Goal: Contribute content: Contribute content

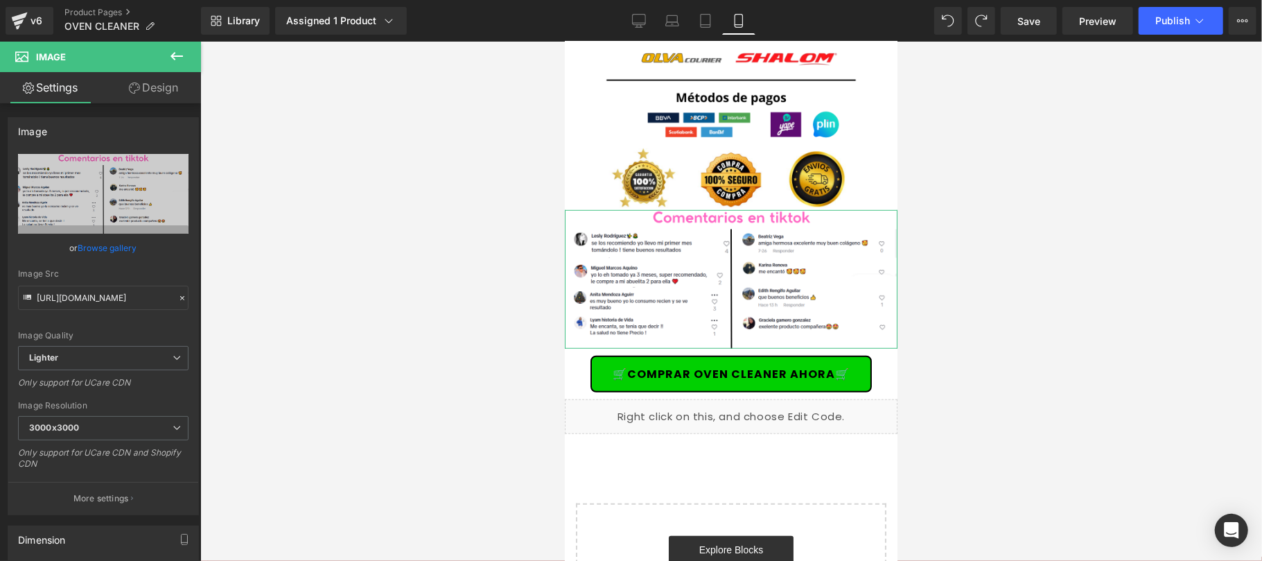
type input "C:\fakepath\COMENTARIOS SHILAJIT.jpg"
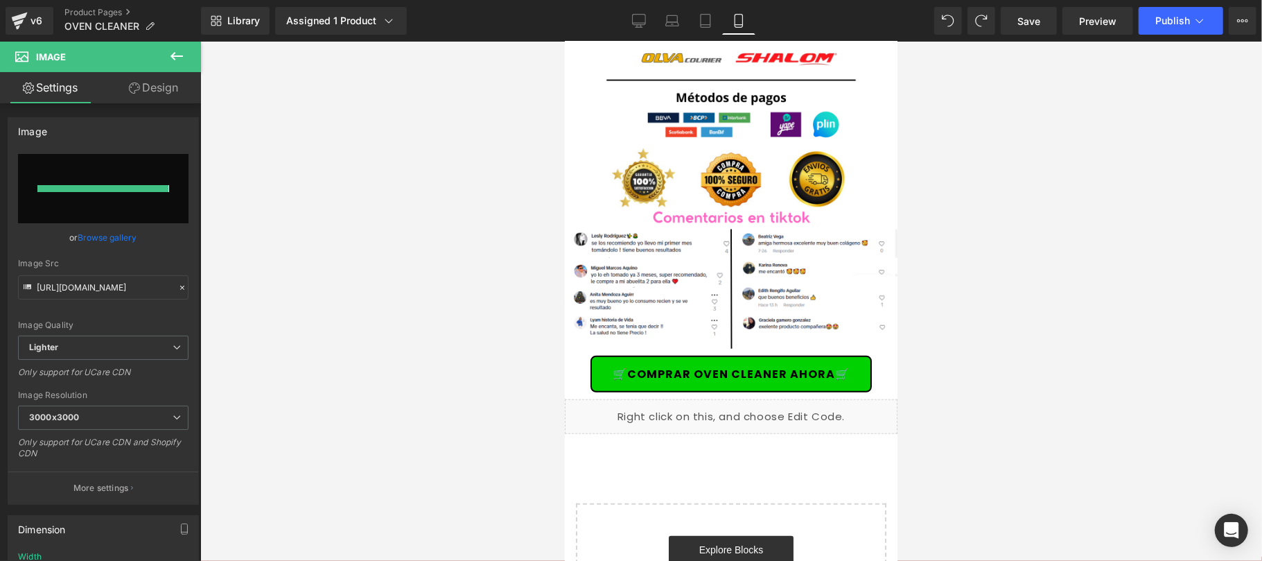
type input "[URL][DOMAIN_NAME]"
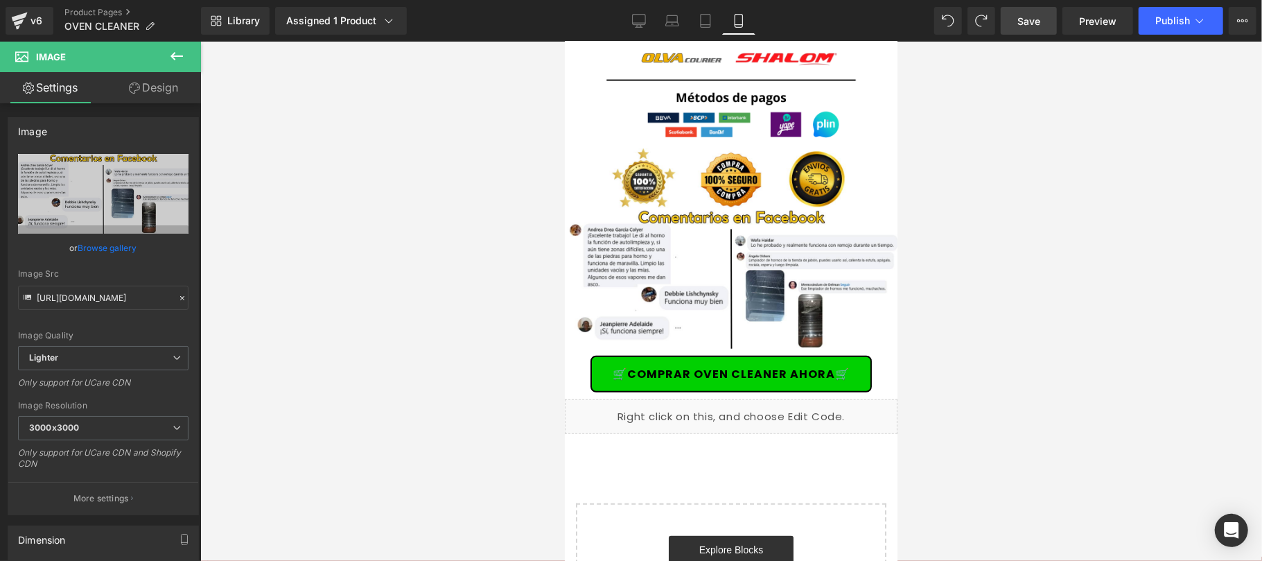
click at [1023, 30] on link "Save" at bounding box center [1029, 21] width 56 height 28
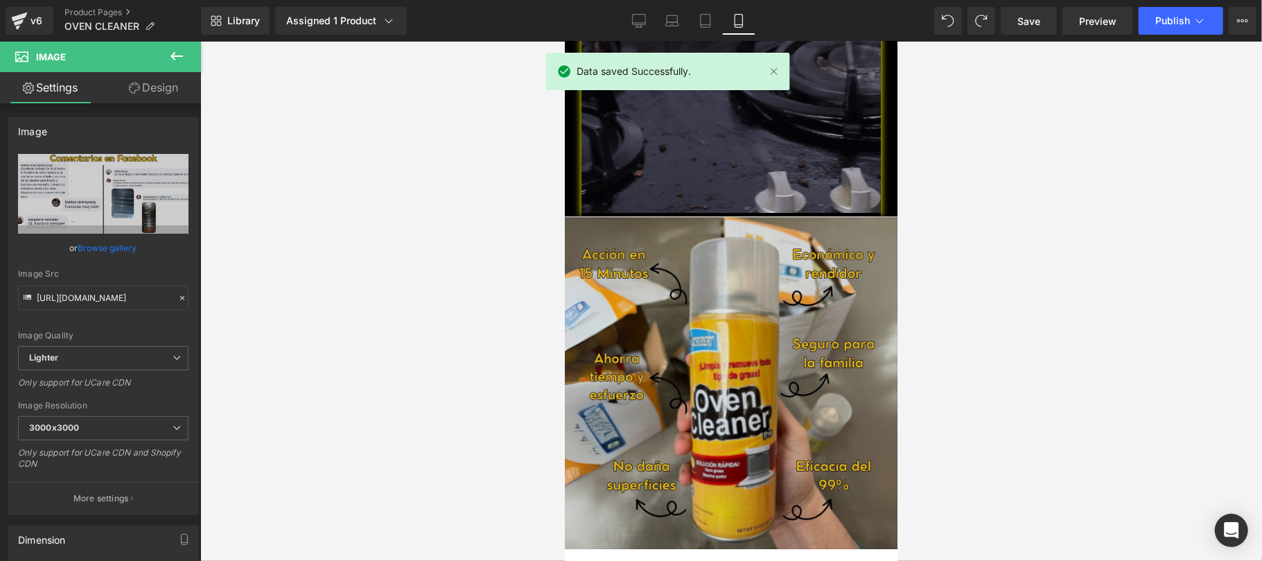
scroll to position [3449, 0]
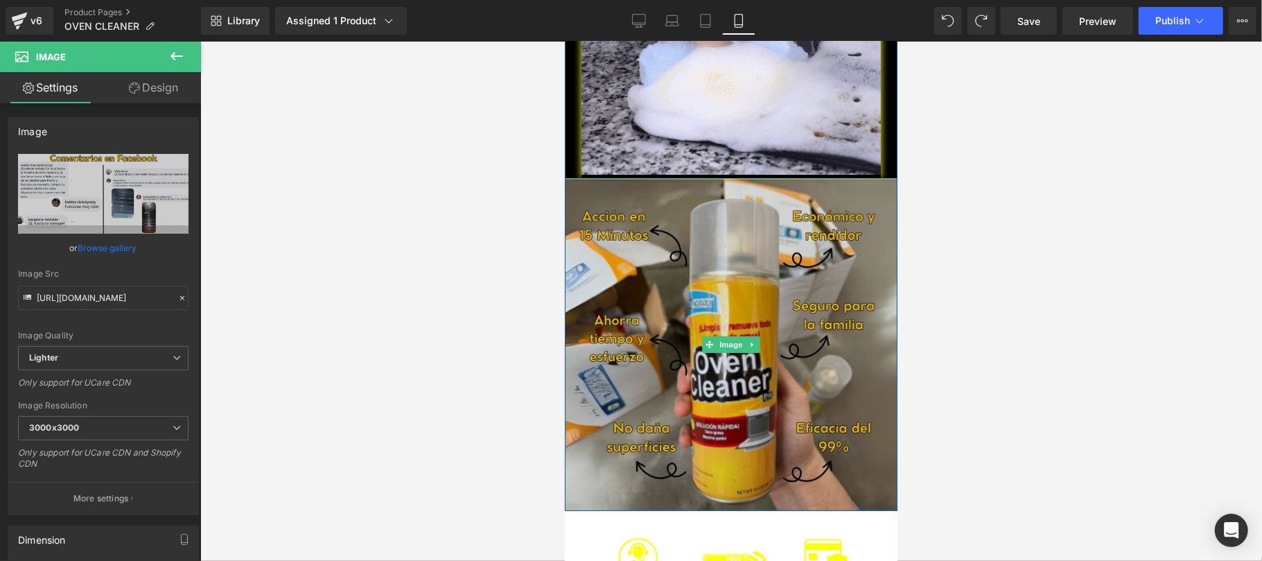
click at [717, 254] on img at bounding box center [730, 343] width 333 height 333
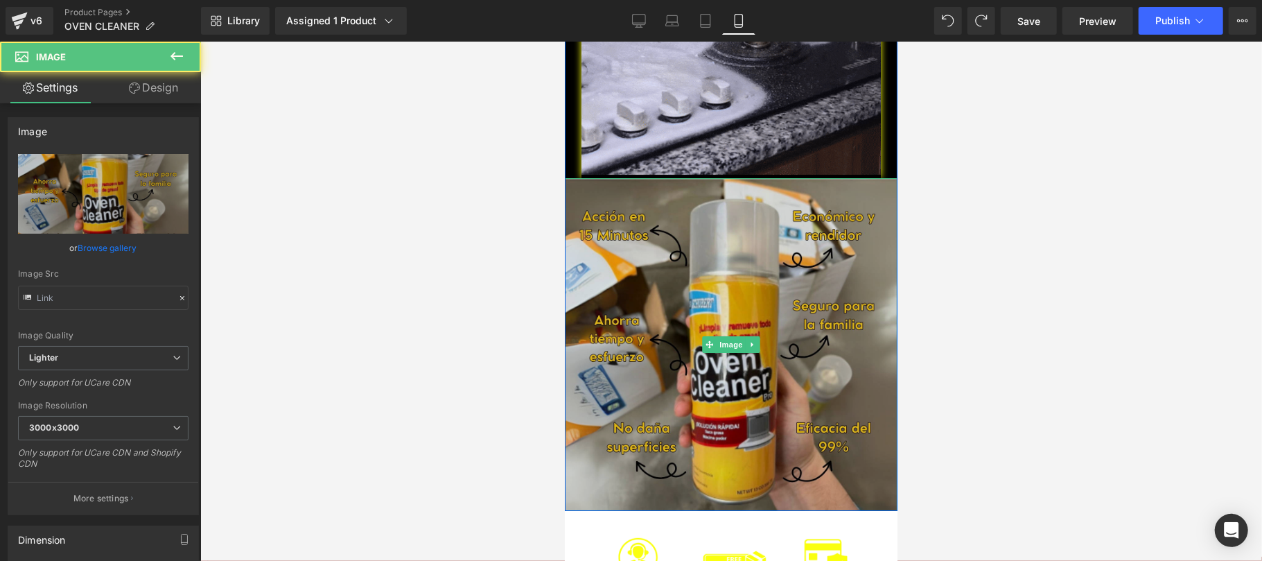
type input "[URL][DOMAIN_NAME]"
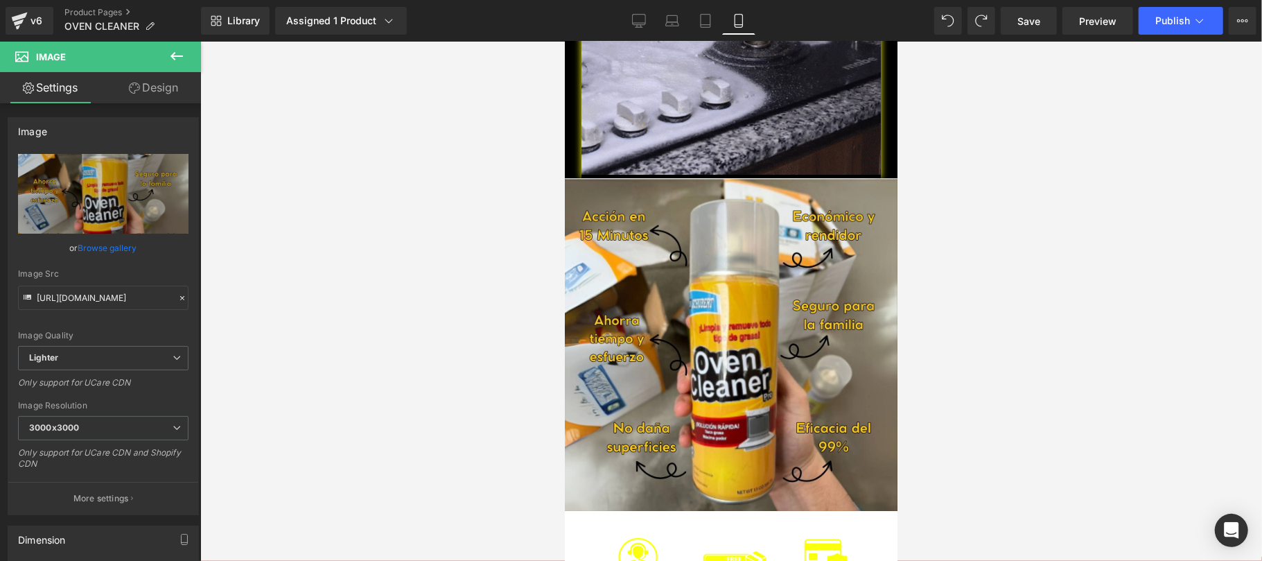
click at [1085, 317] on div at bounding box center [731, 301] width 1062 height 519
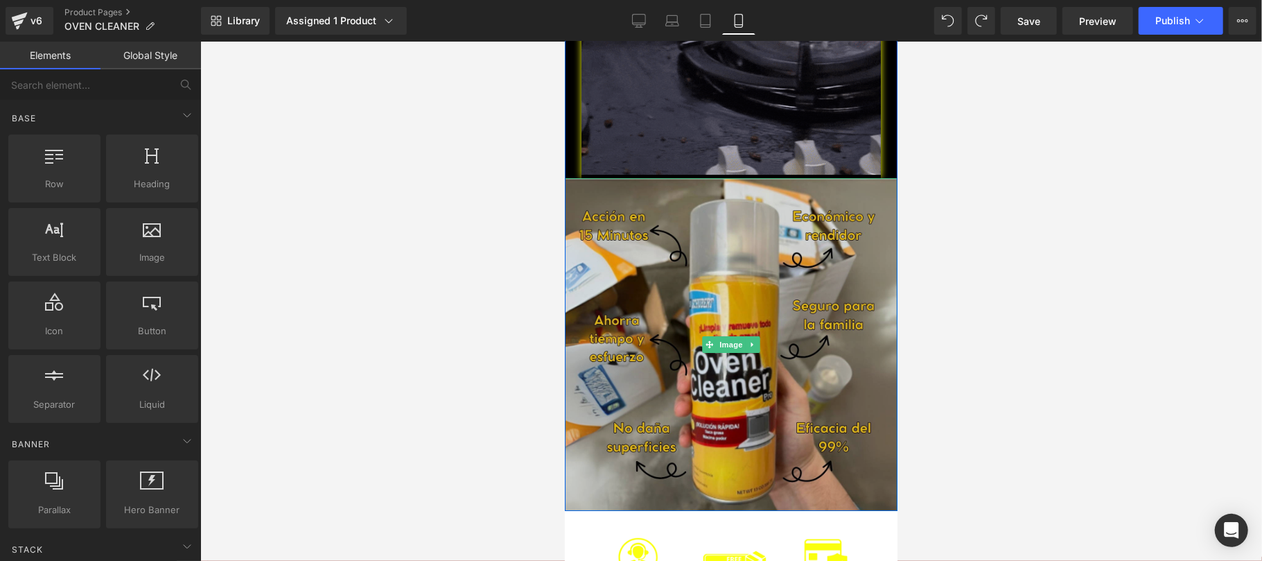
click at [774, 250] on img at bounding box center [730, 343] width 333 height 333
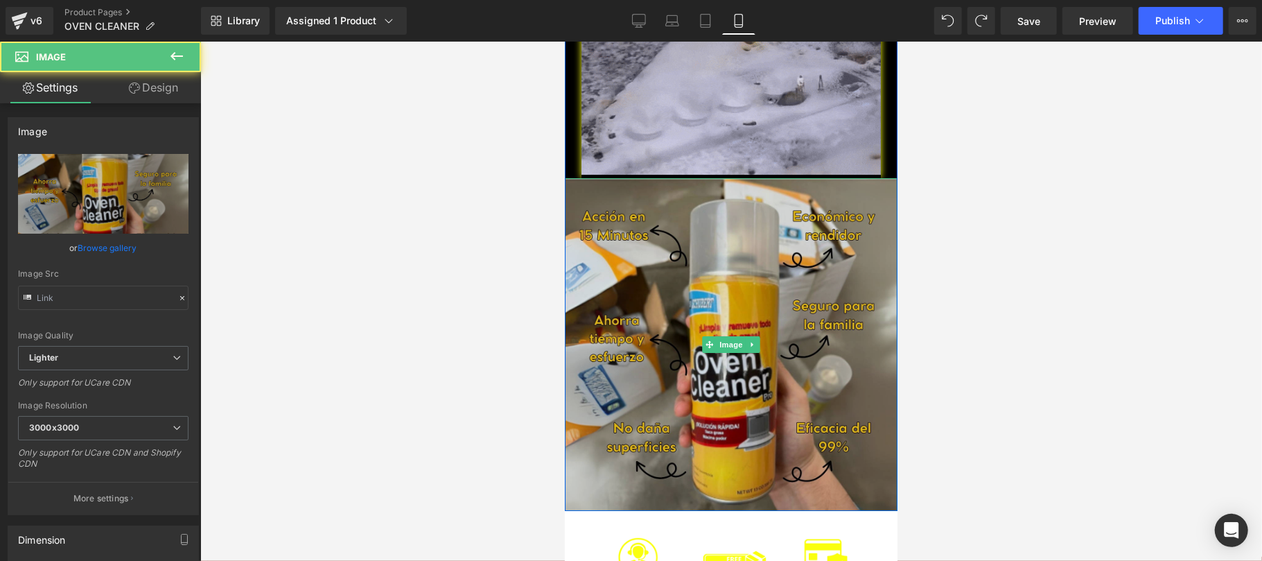
type input "[URL][DOMAIN_NAME]"
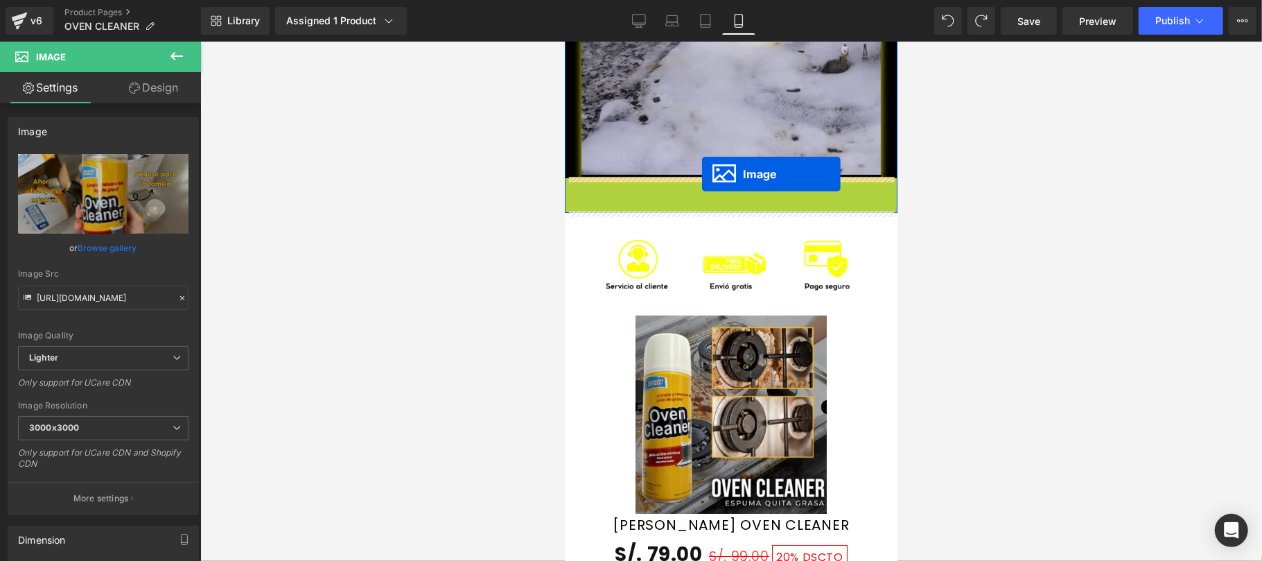
drag, startPoint x: 705, startPoint y: 344, endPoint x: 701, endPoint y: 173, distance: 171.9
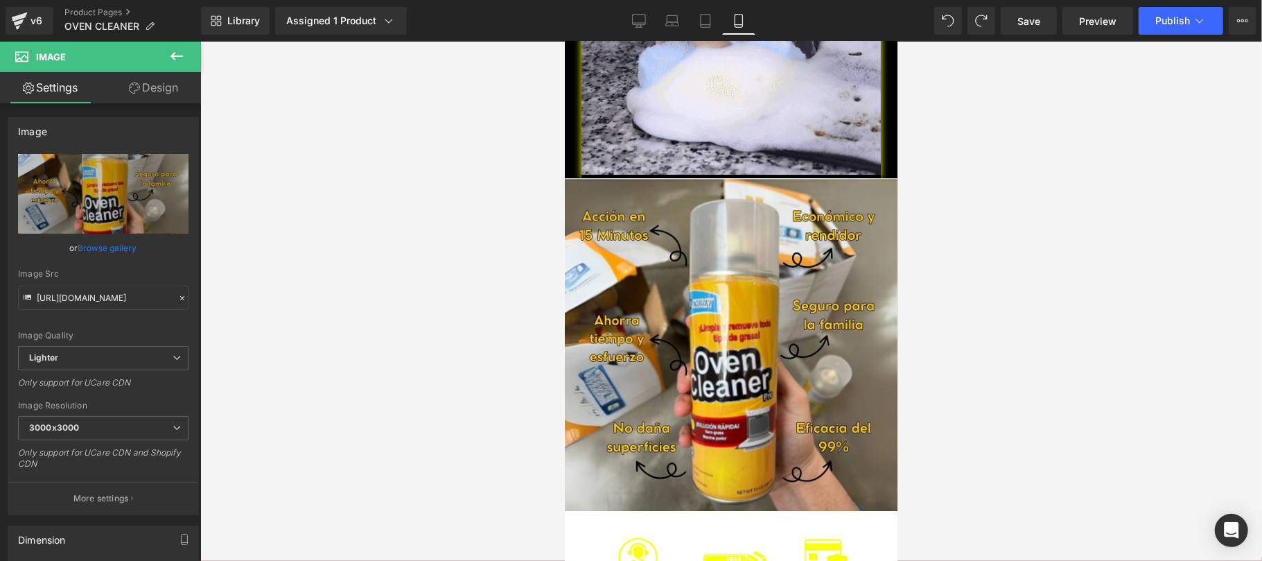
click at [1088, 258] on div at bounding box center [731, 301] width 1062 height 519
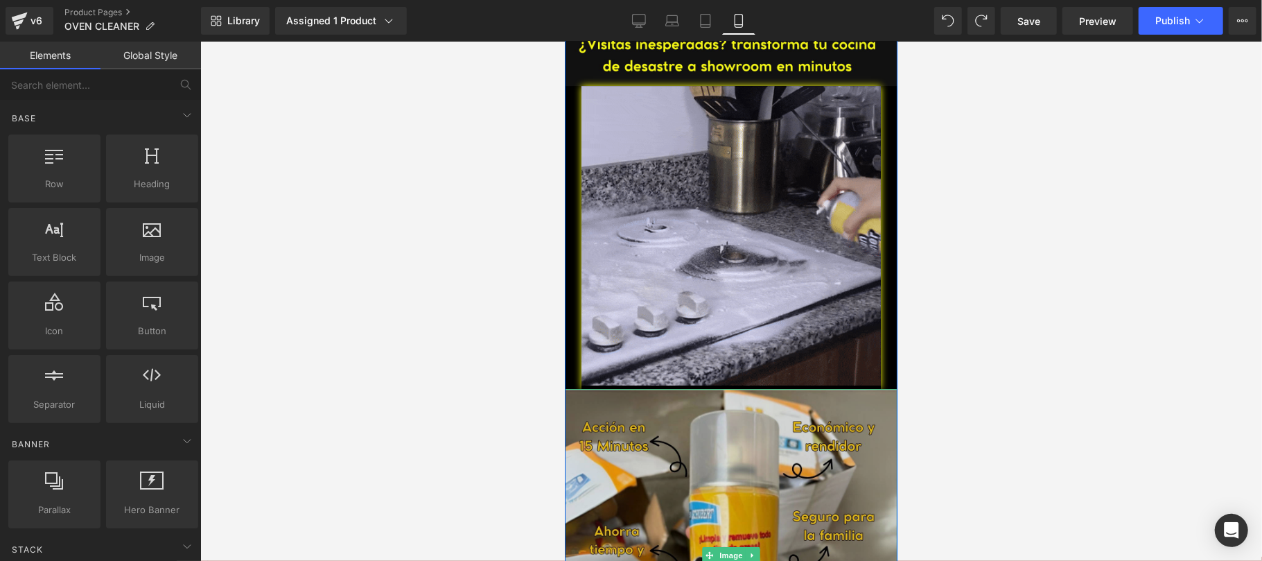
scroll to position [3203, 0]
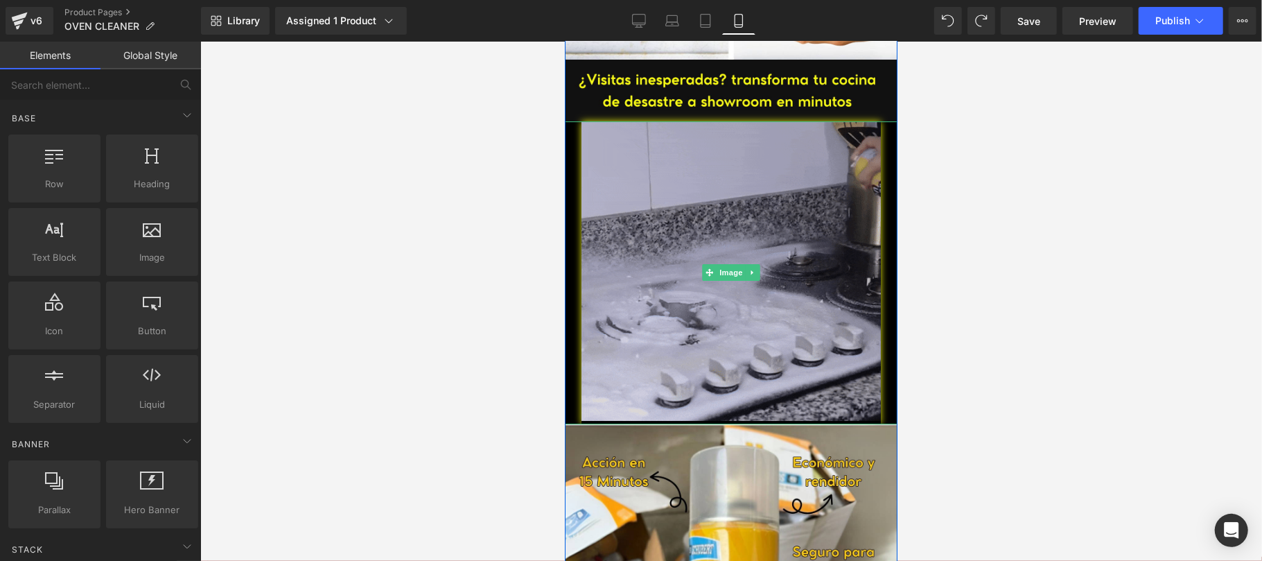
click at [663, 235] on img at bounding box center [730, 272] width 299 height 303
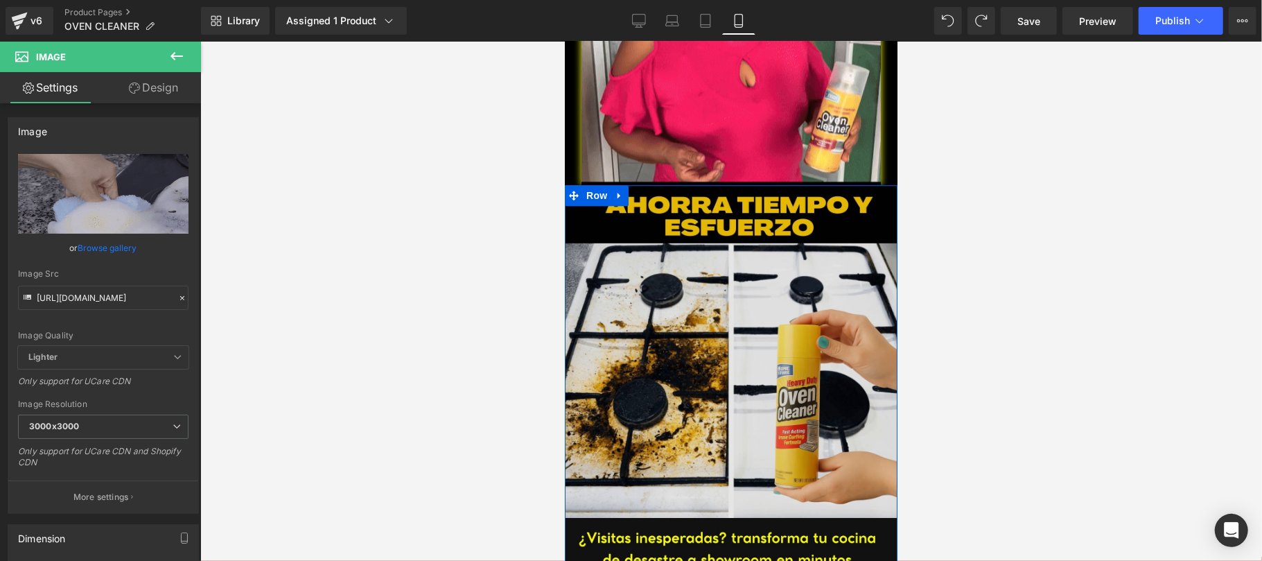
scroll to position [2710, 0]
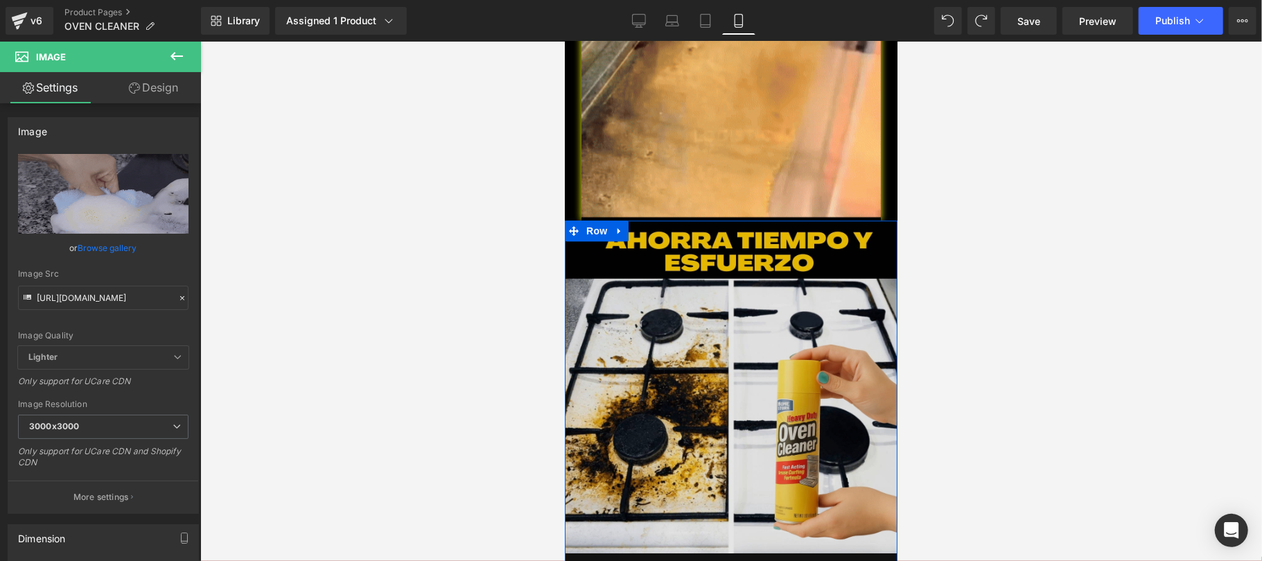
click at [614, 232] on icon at bounding box center [619, 230] width 10 height 10
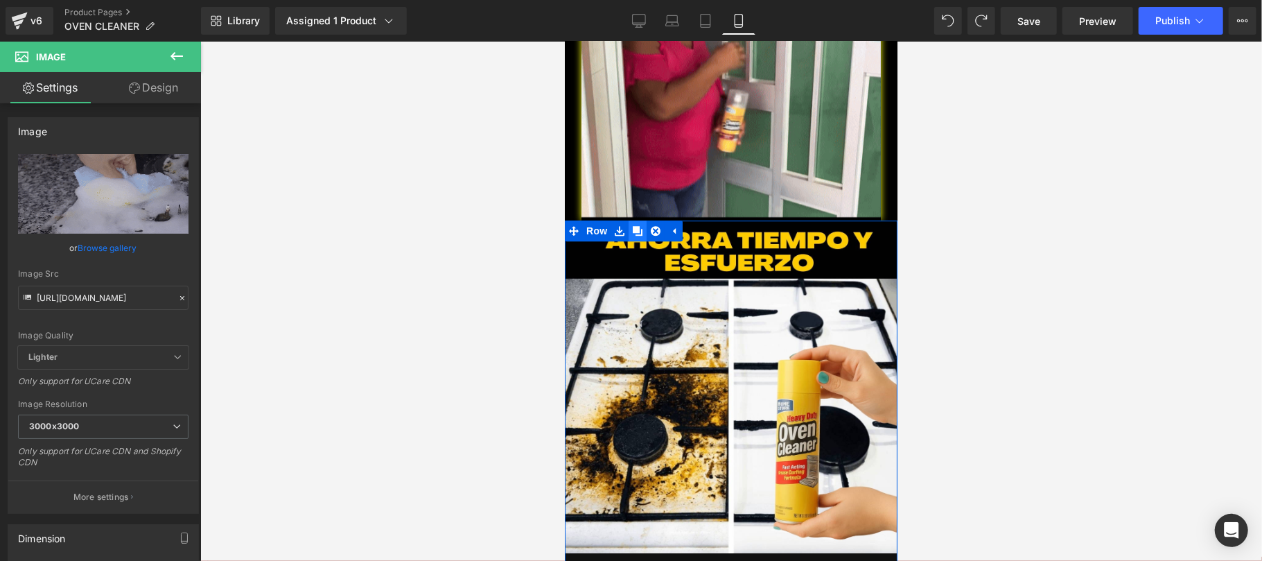
click at [632, 228] on icon at bounding box center [637, 230] width 10 height 10
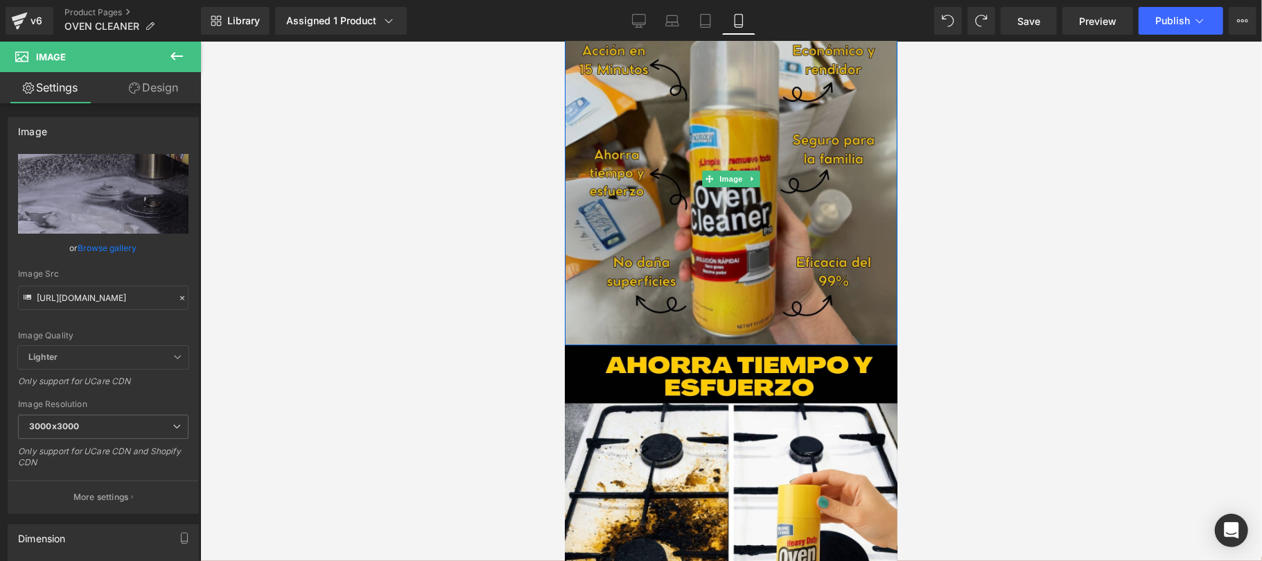
scroll to position [3369, 0]
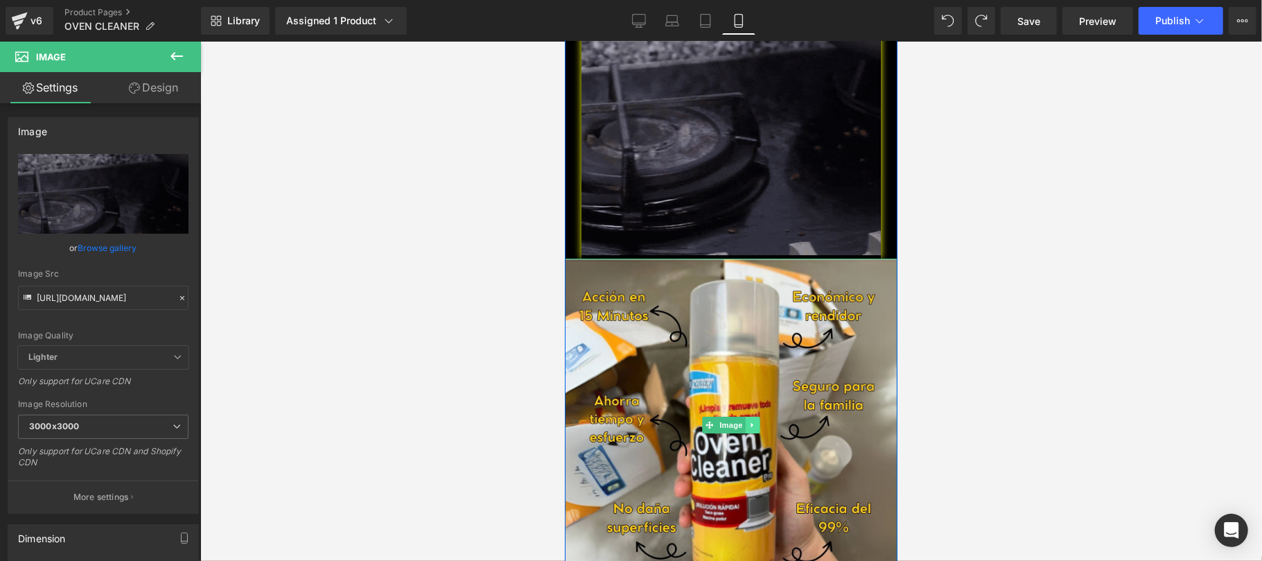
click at [748, 426] on icon at bounding box center [752, 424] width 8 height 8
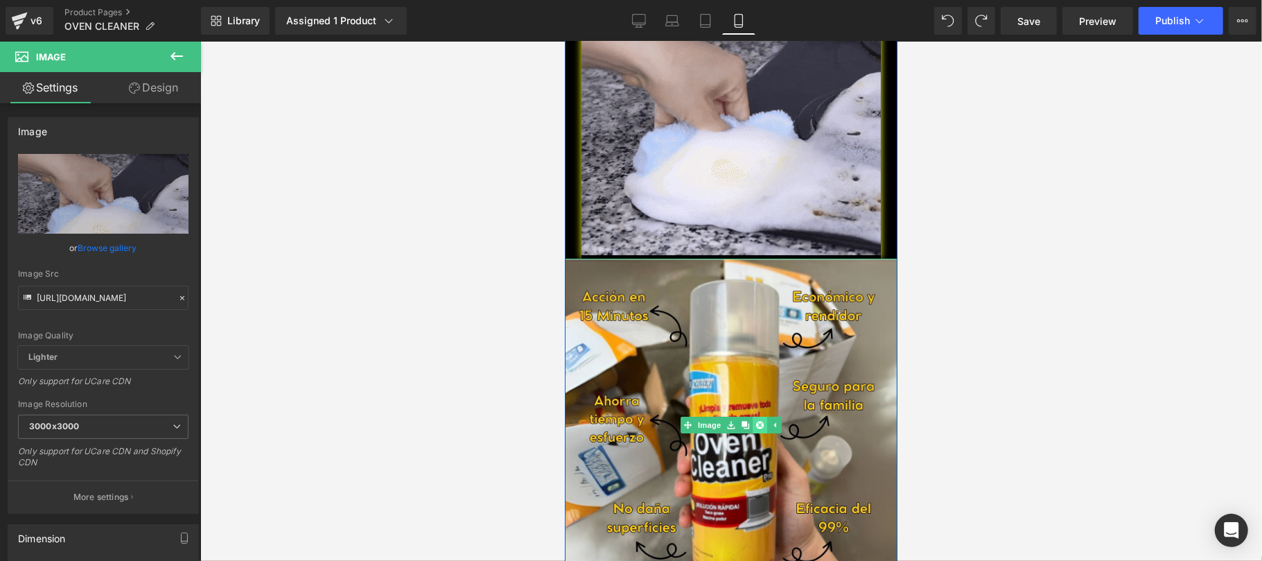
click at [755, 424] on icon at bounding box center [759, 424] width 8 height 8
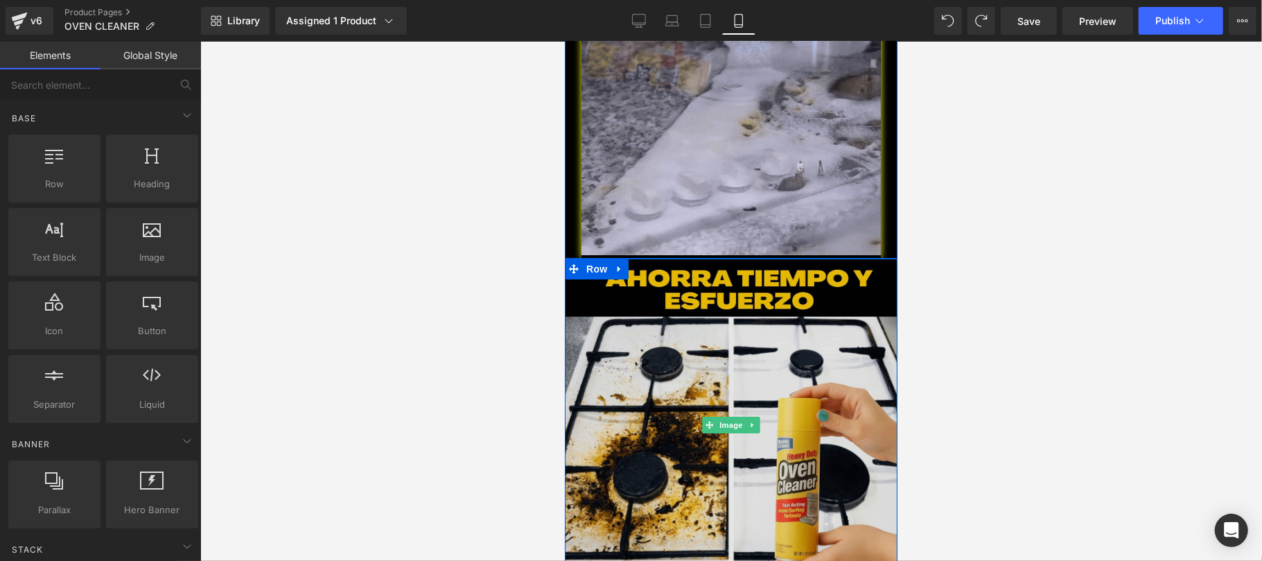
click at [728, 349] on img at bounding box center [730, 424] width 333 height 333
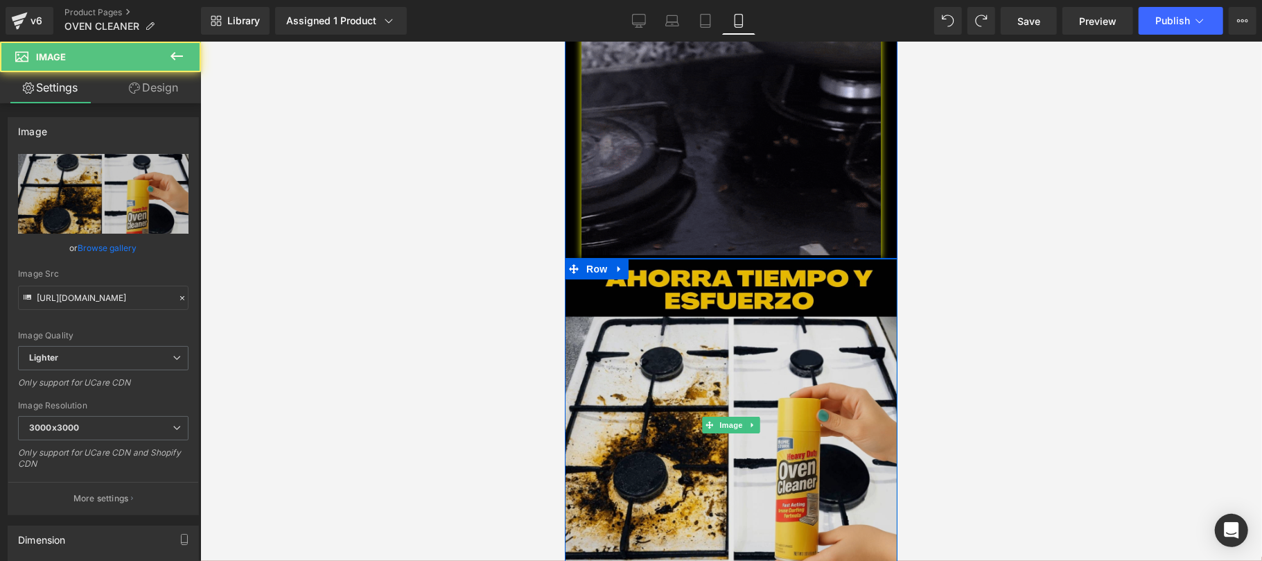
scroll to position [3615, 0]
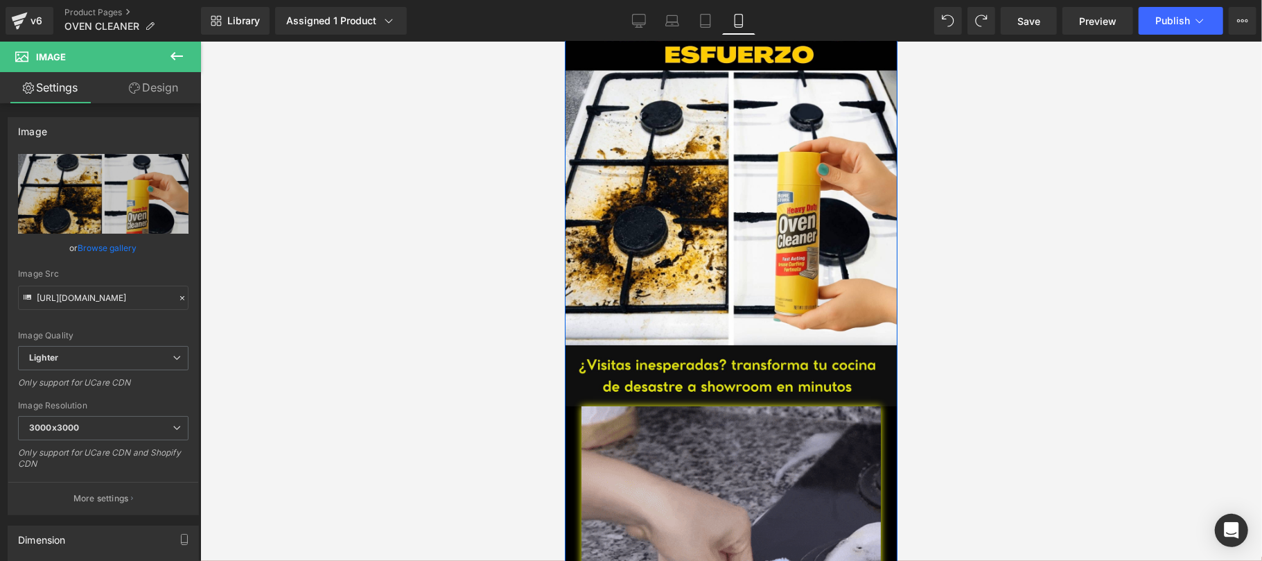
click at [754, 375] on img at bounding box center [730, 375] width 333 height 62
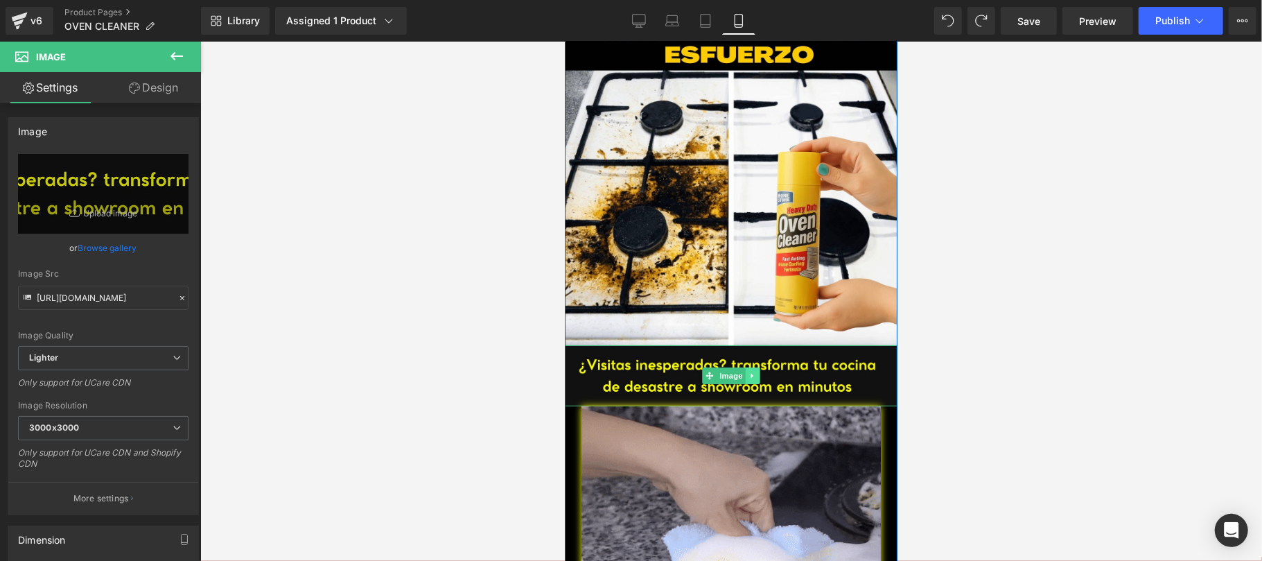
click at [748, 374] on icon at bounding box center [752, 375] width 8 height 8
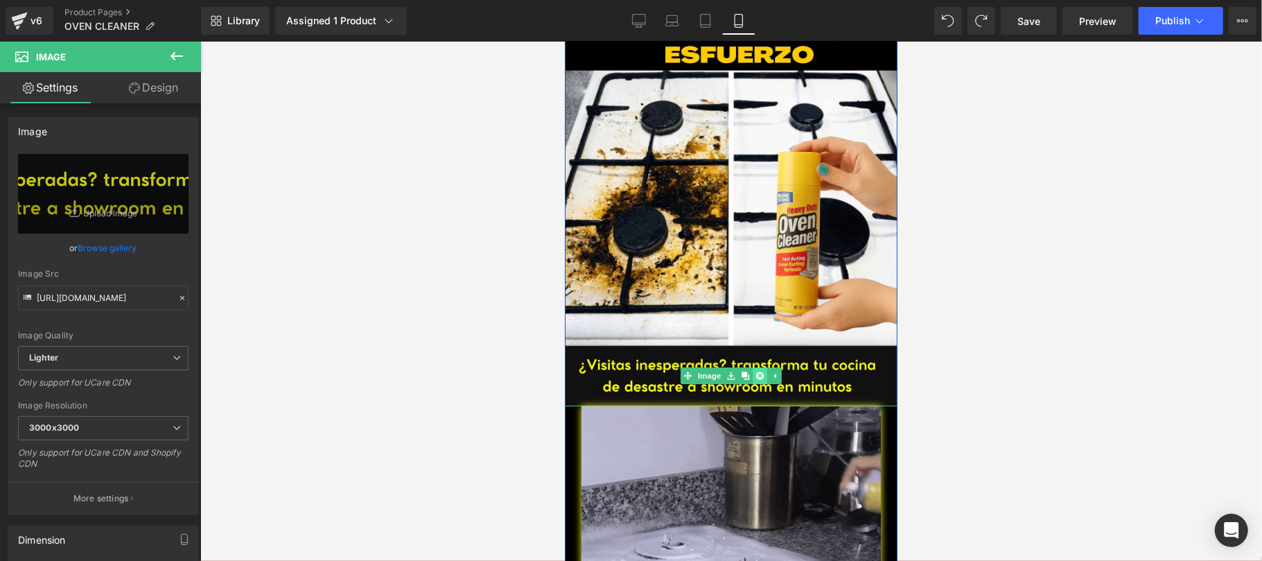
click at [755, 374] on icon at bounding box center [759, 375] width 8 height 8
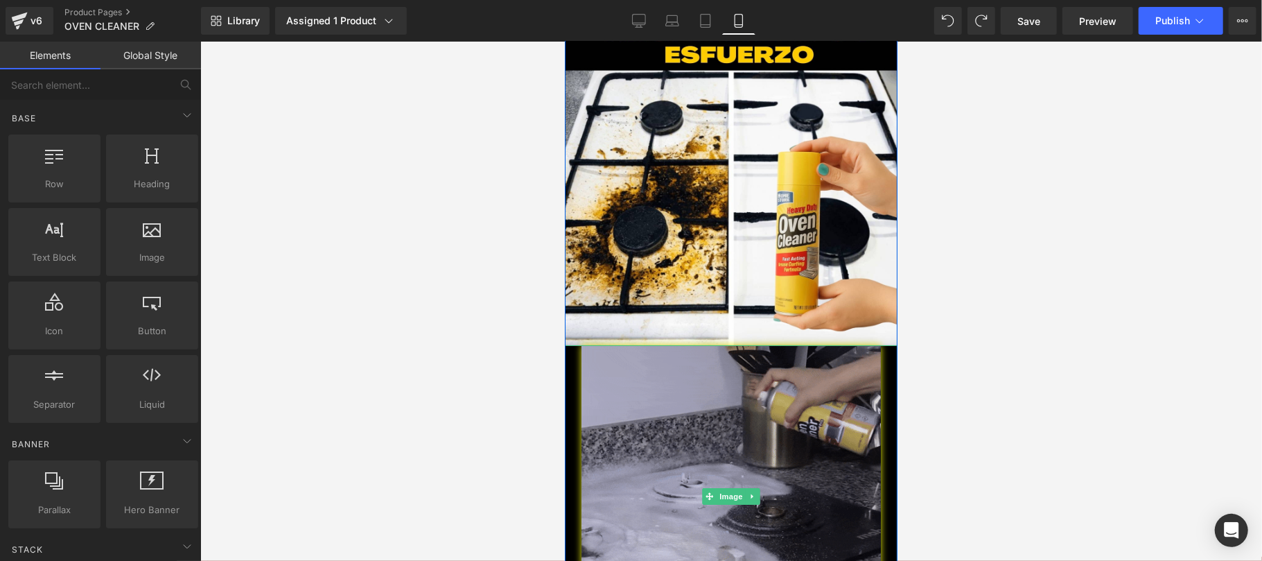
click at [753, 374] on img at bounding box center [730, 495] width 299 height 303
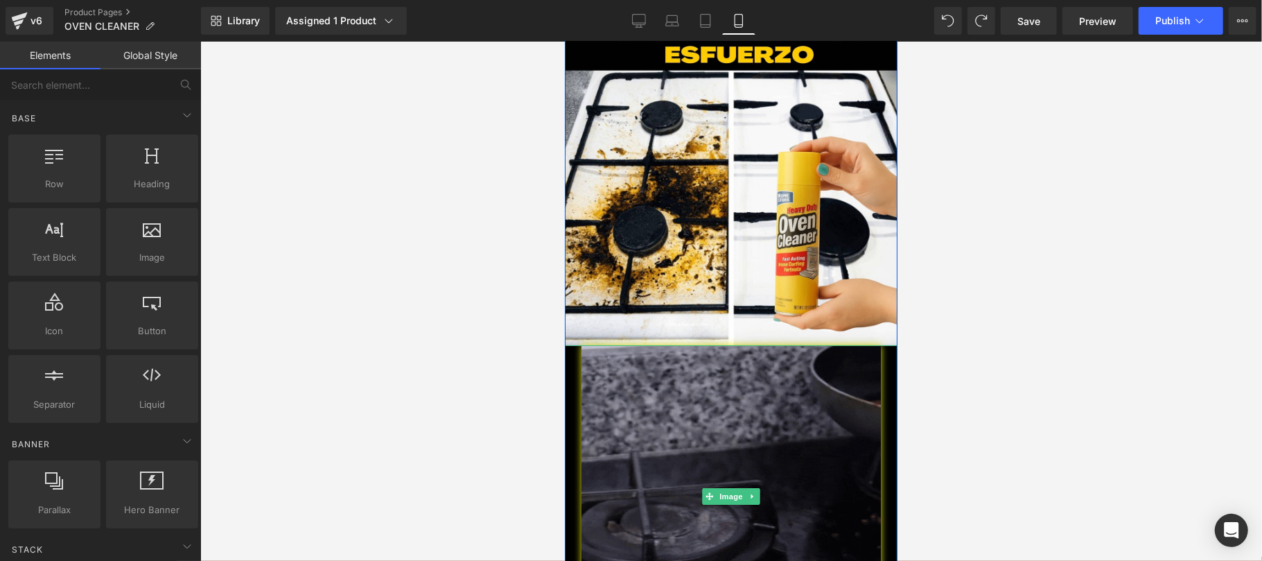
click at [748, 498] on icon at bounding box center [752, 495] width 8 height 8
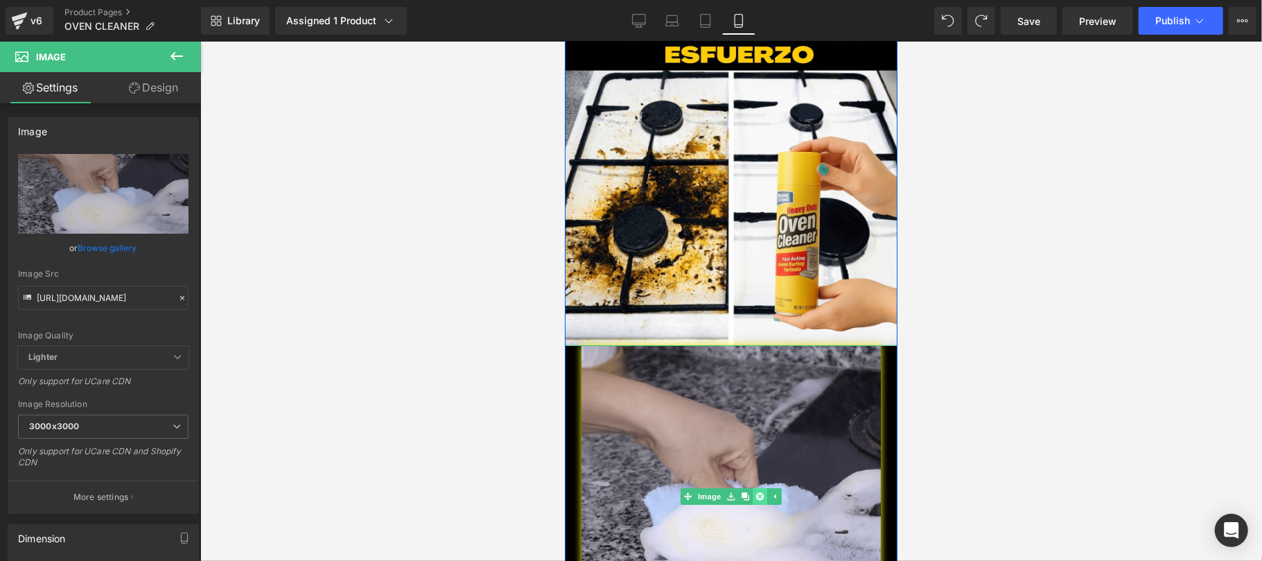
click at [755, 497] on icon at bounding box center [759, 495] width 8 height 8
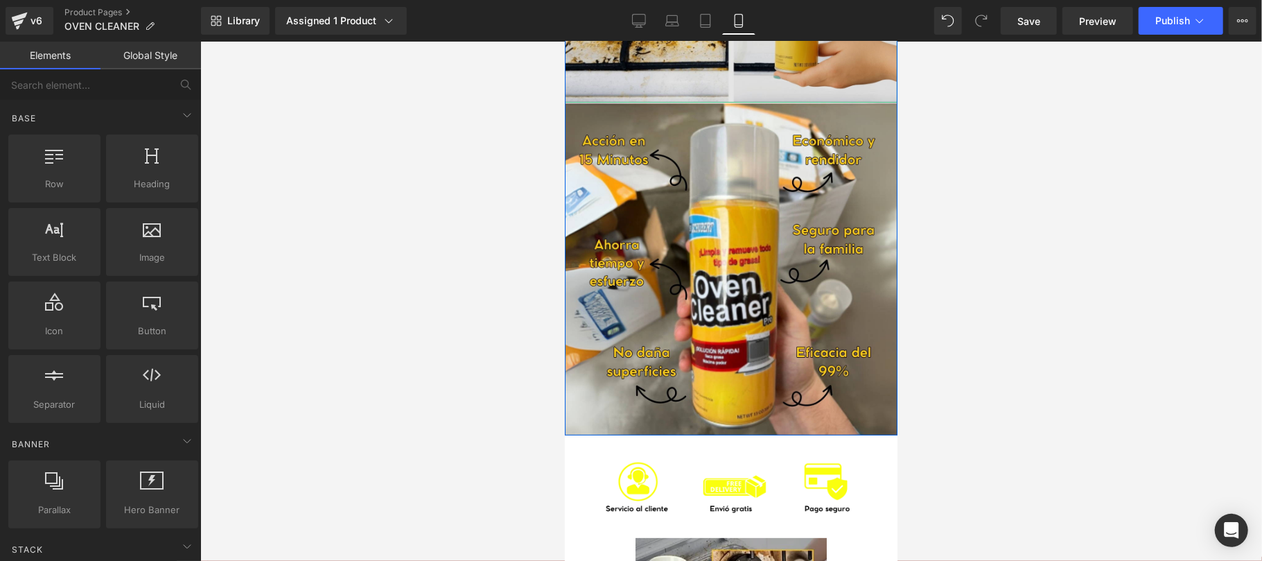
scroll to position [3862, 0]
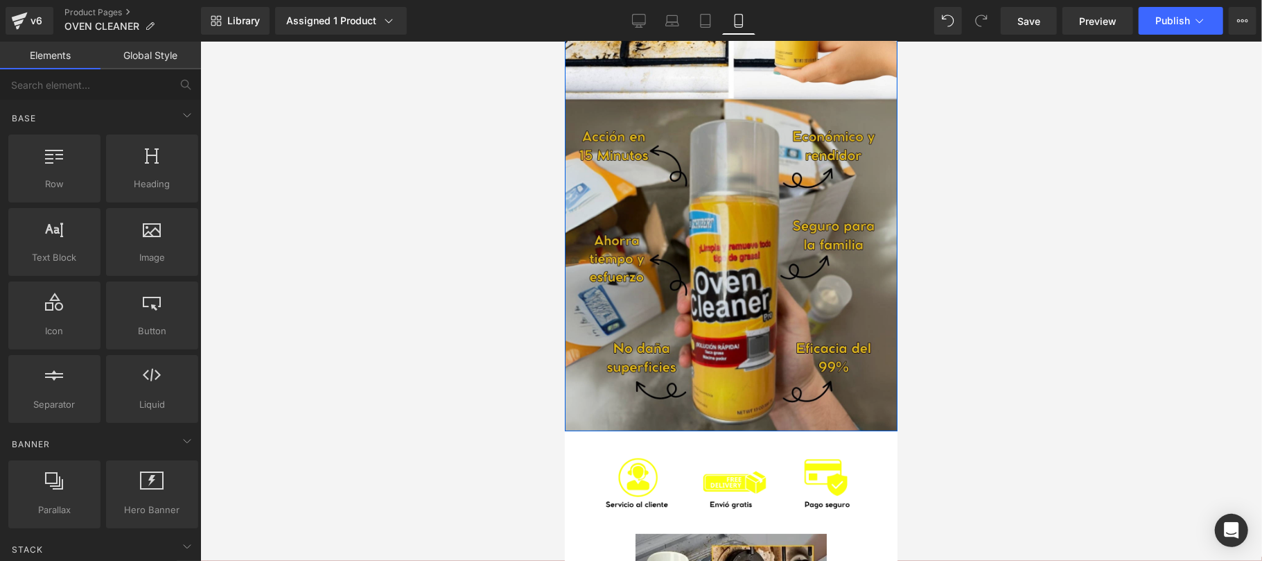
click at [730, 357] on img at bounding box center [730, 264] width 333 height 333
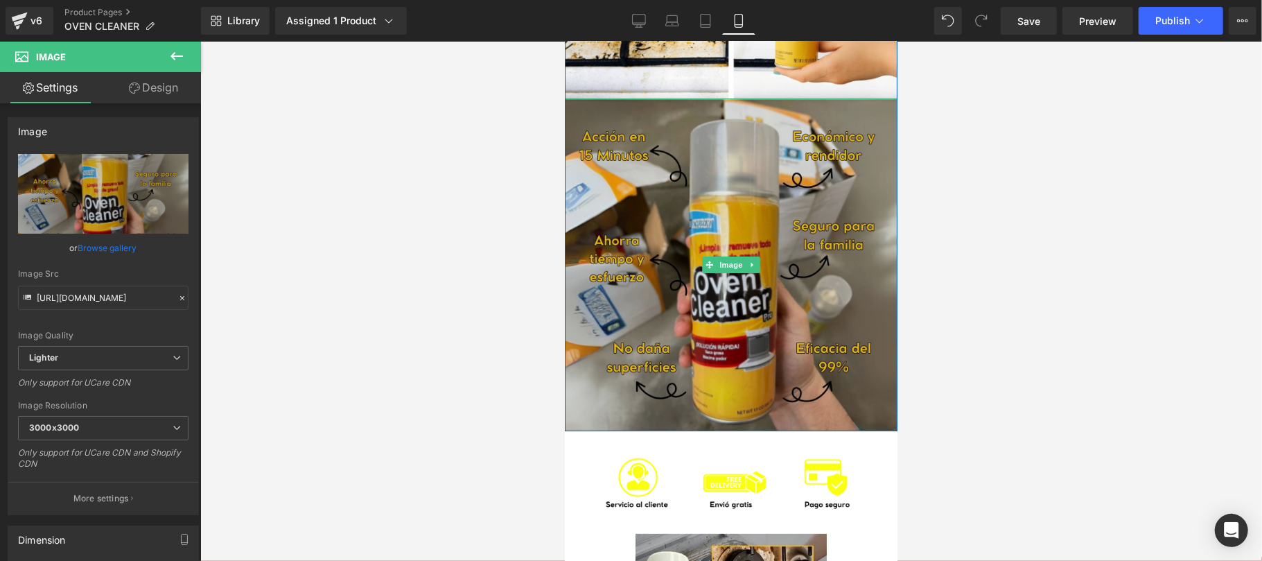
click at [743, 249] on img at bounding box center [730, 264] width 333 height 333
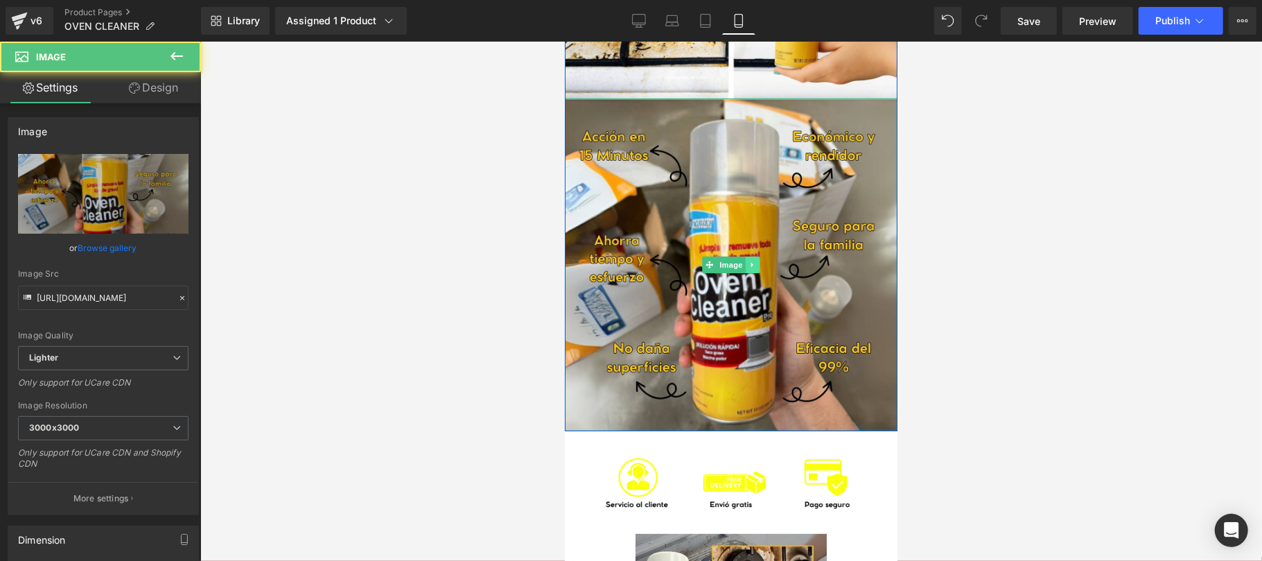
click at [748, 260] on icon at bounding box center [752, 264] width 8 height 8
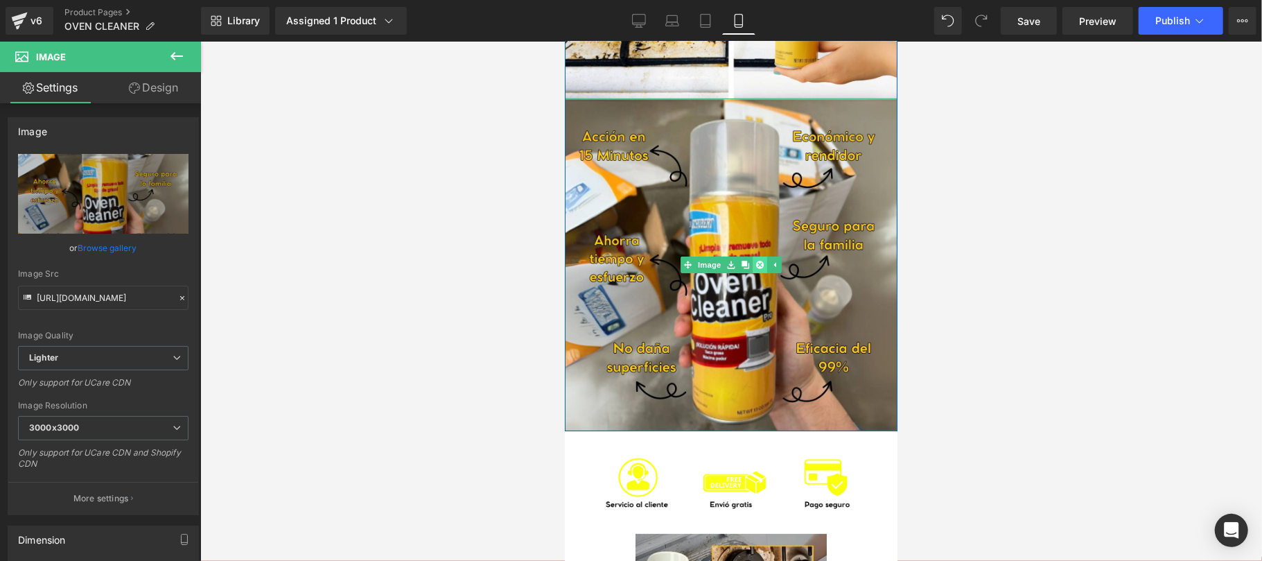
click at [755, 263] on icon at bounding box center [759, 264] width 8 height 8
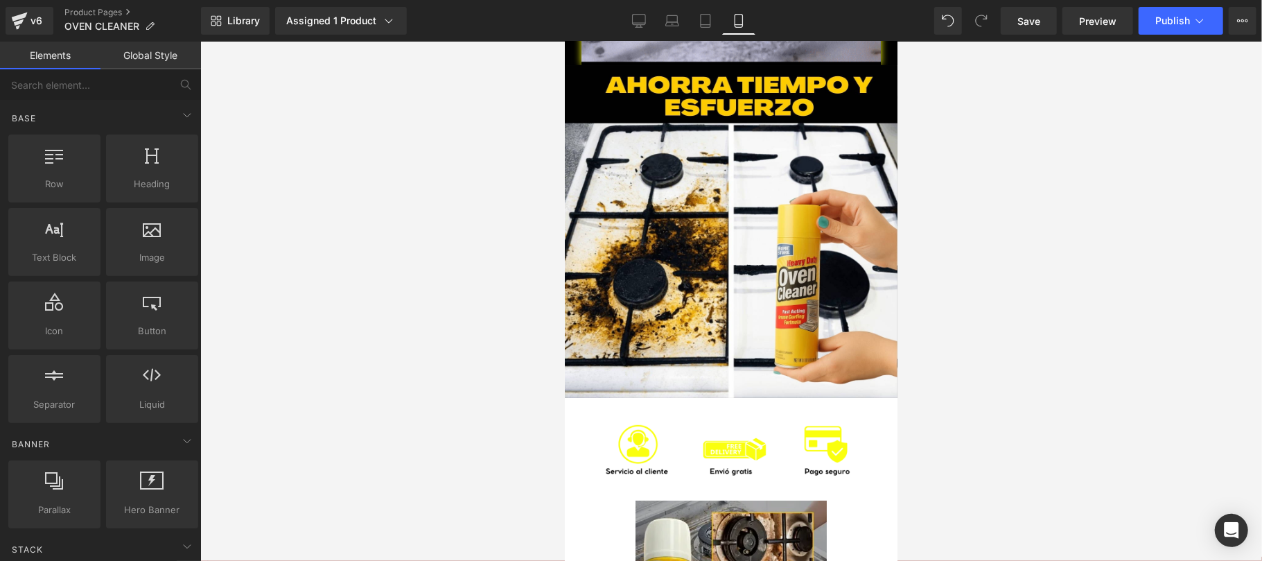
scroll to position [3615, 0]
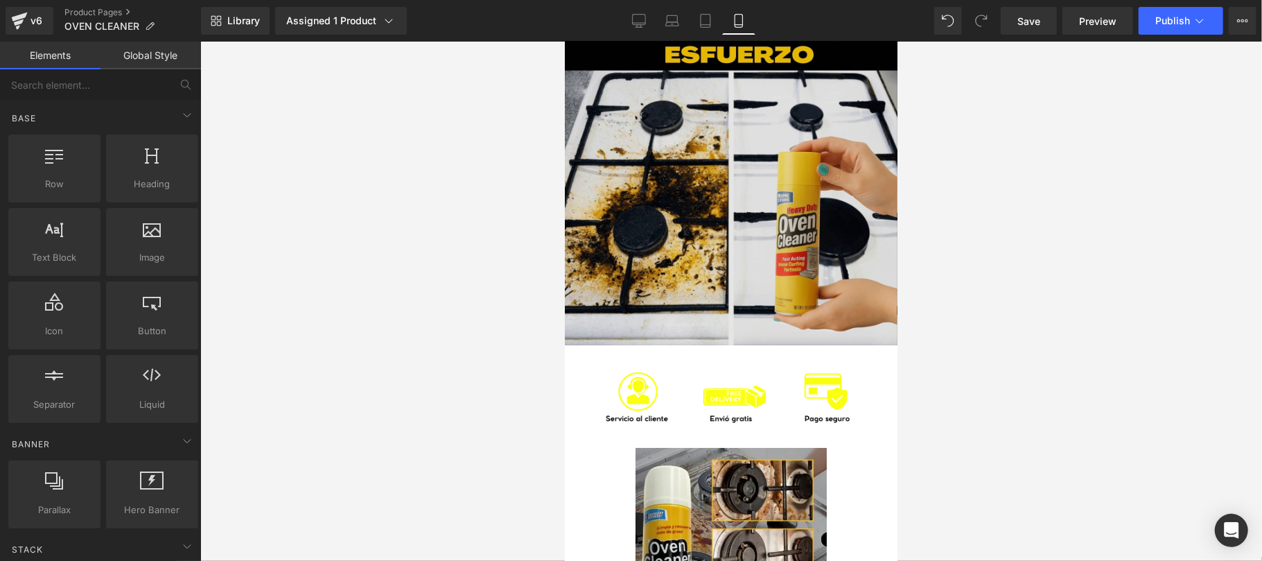
click at [728, 225] on img at bounding box center [730, 178] width 333 height 333
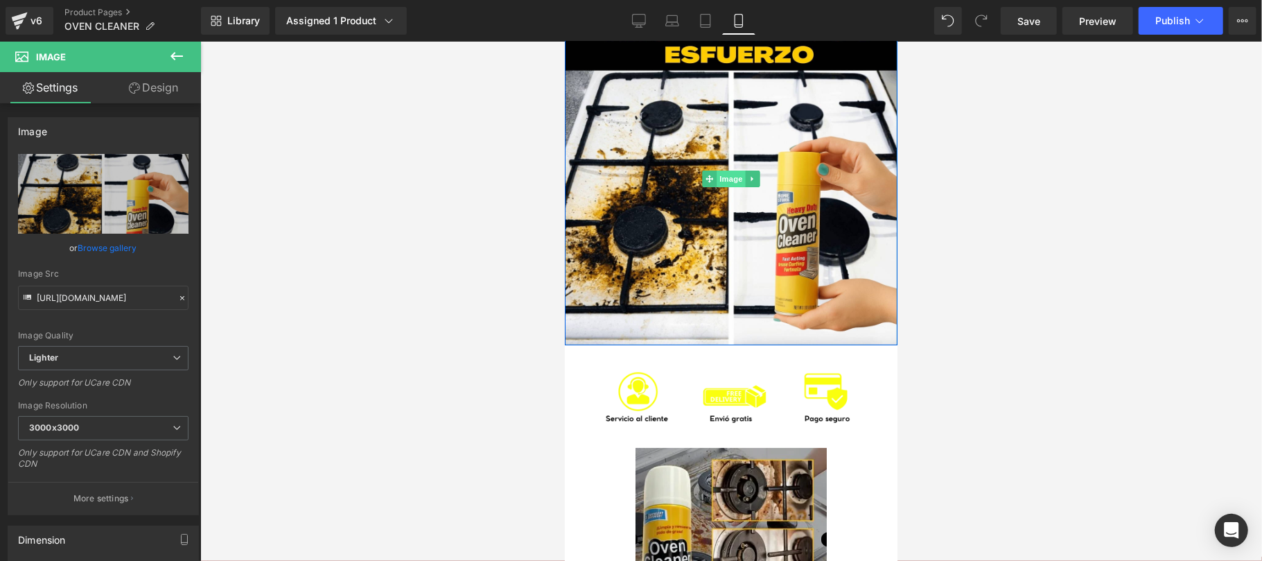
click at [719, 177] on span "Image" at bounding box center [730, 178] width 29 height 17
click at [123, 243] on link "Browse gallery" at bounding box center [107, 248] width 59 height 24
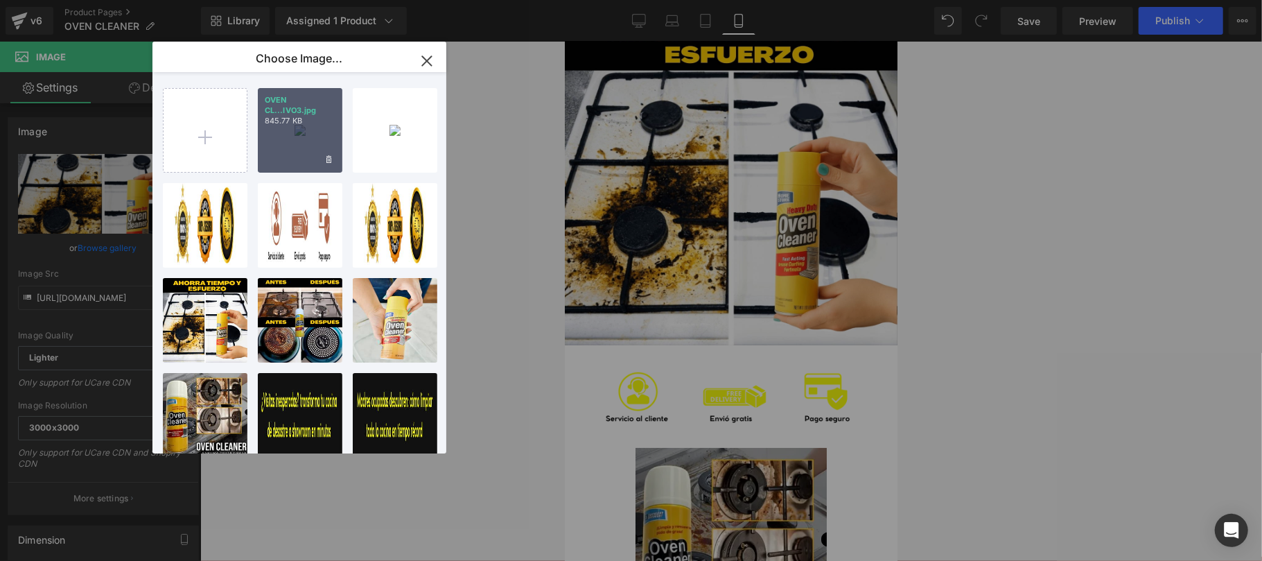
click at [289, 132] on div "OVEN CL...IVO3.jpg 845.77 KB" at bounding box center [300, 130] width 85 height 85
type input "[URL][DOMAIN_NAME]"
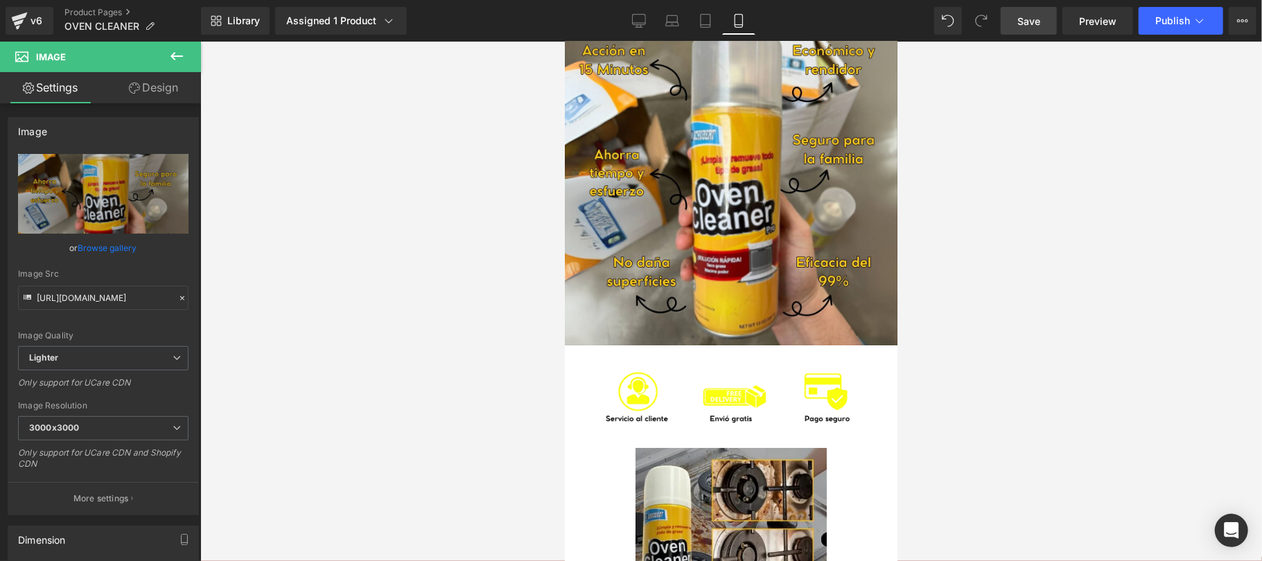
click at [1032, 17] on span "Save" at bounding box center [1028, 21] width 23 height 15
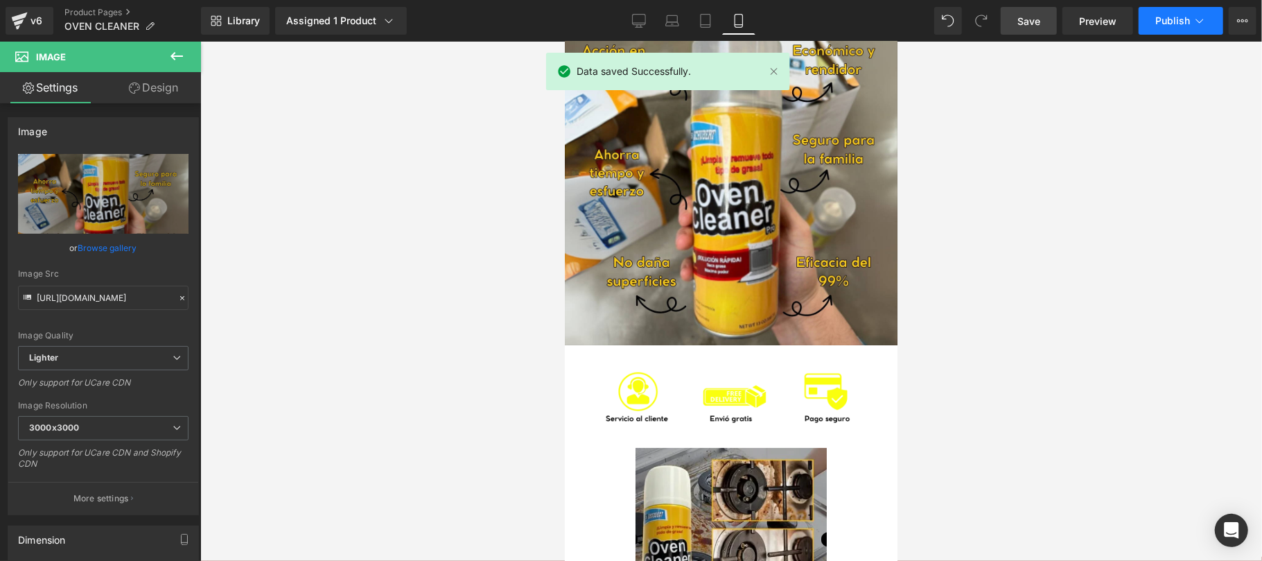
click at [1173, 29] on button "Publish" at bounding box center [1181, 21] width 85 height 28
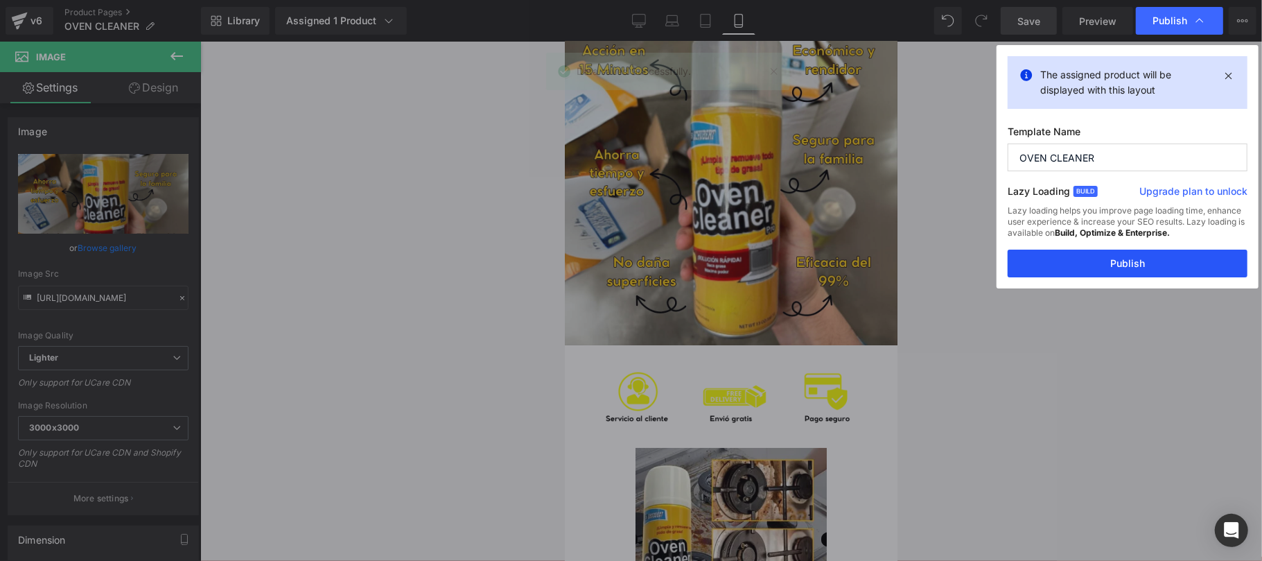
click at [1106, 270] on button "Publish" at bounding box center [1128, 263] width 240 height 28
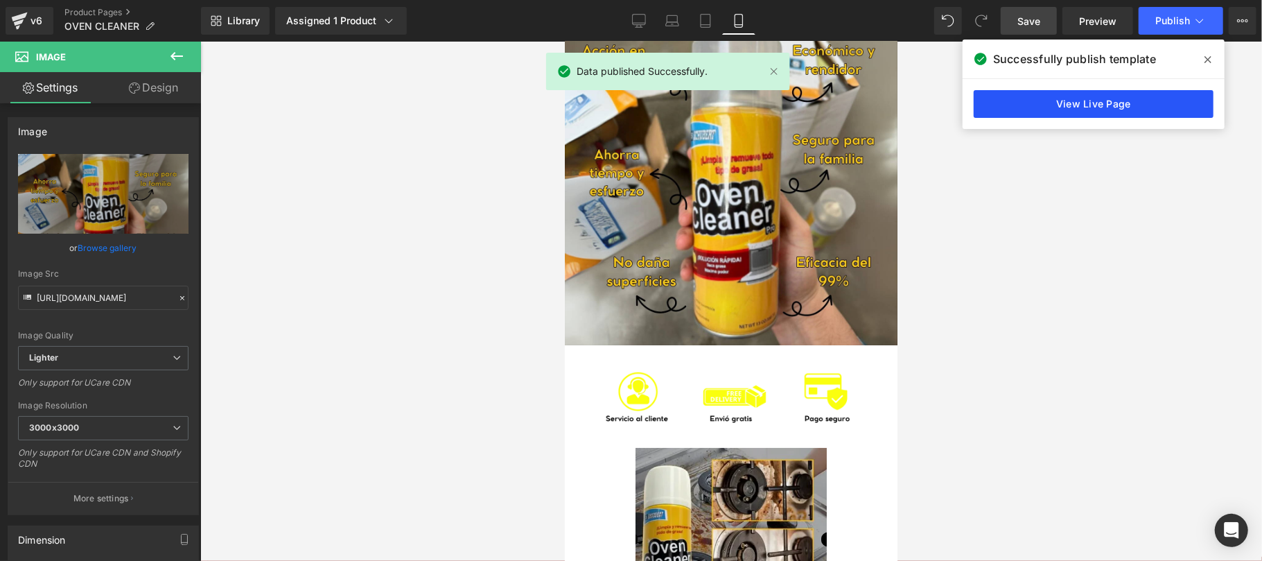
click at [1089, 109] on link "View Live Page" at bounding box center [1094, 104] width 240 height 28
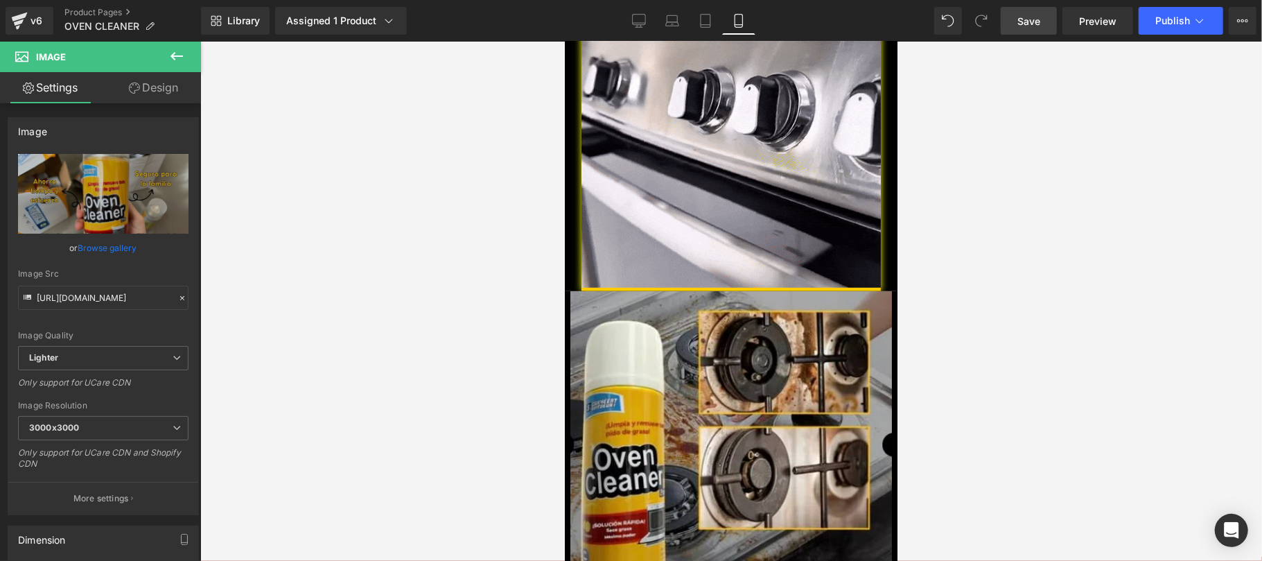
scroll to position [0, 0]
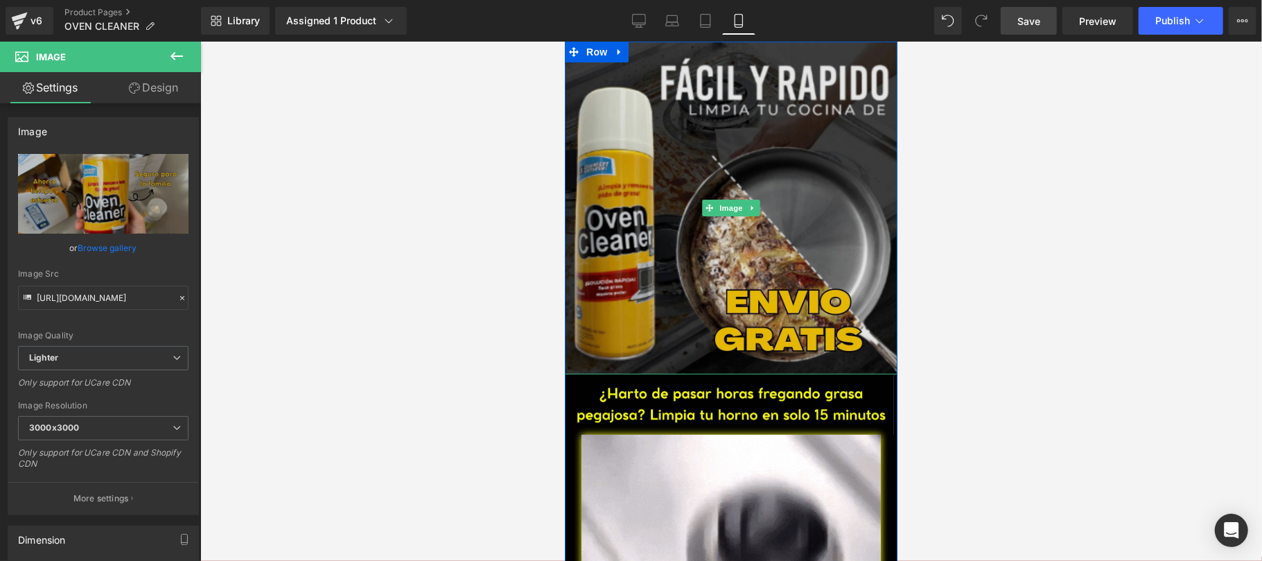
click at [626, 112] on img at bounding box center [730, 207] width 333 height 333
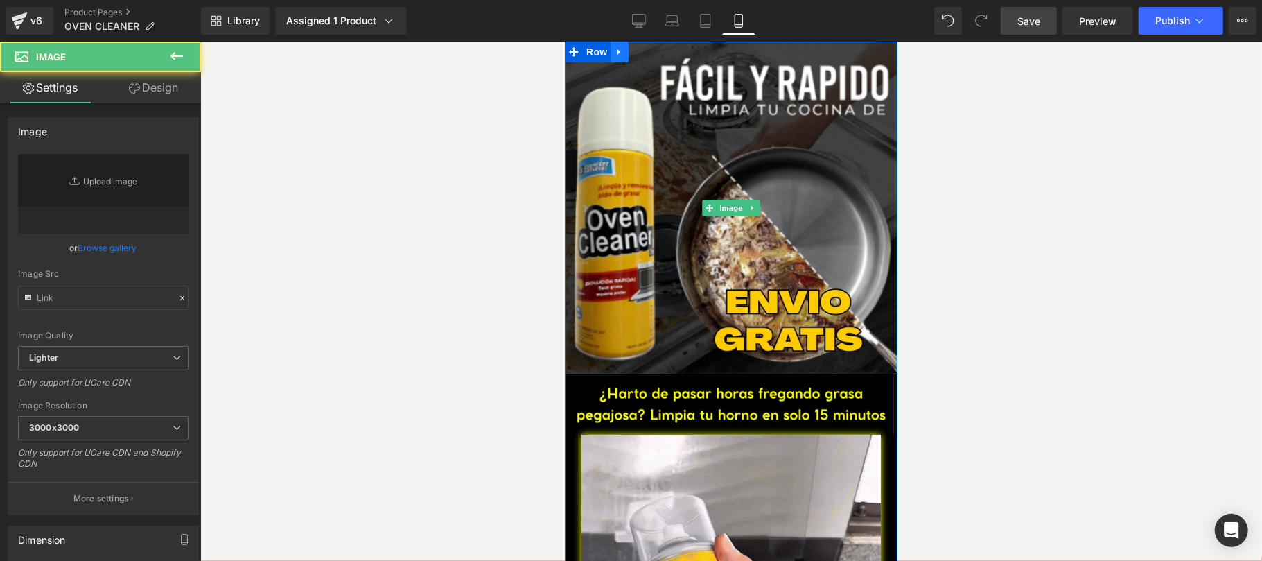
click at [614, 53] on icon at bounding box center [619, 51] width 10 height 10
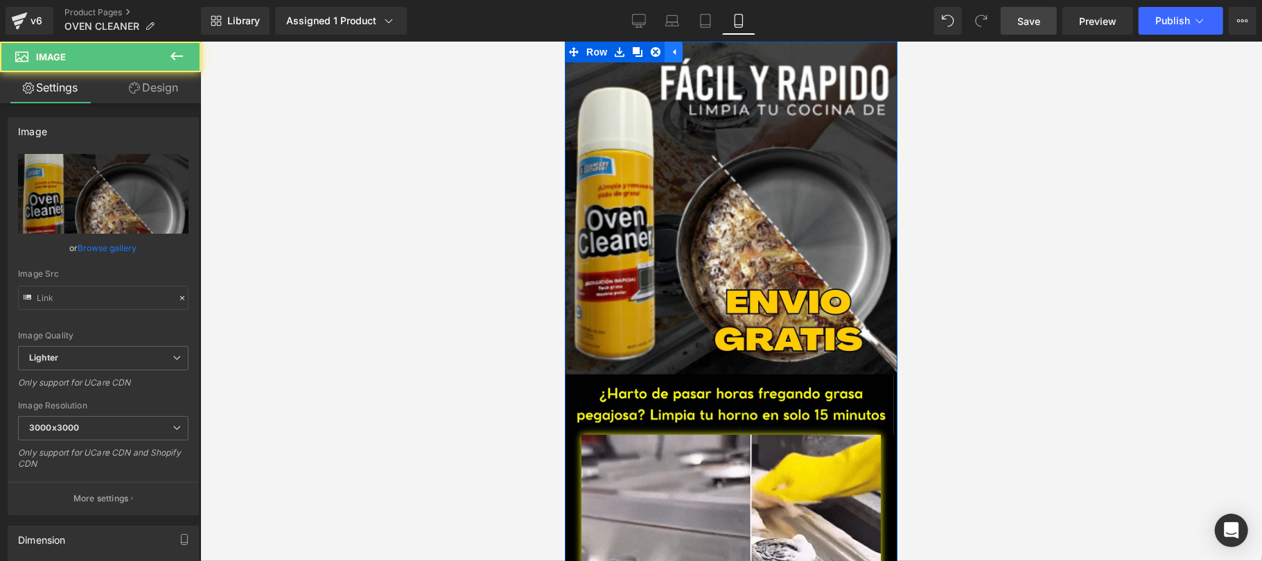
type input "[URL][DOMAIN_NAME]"
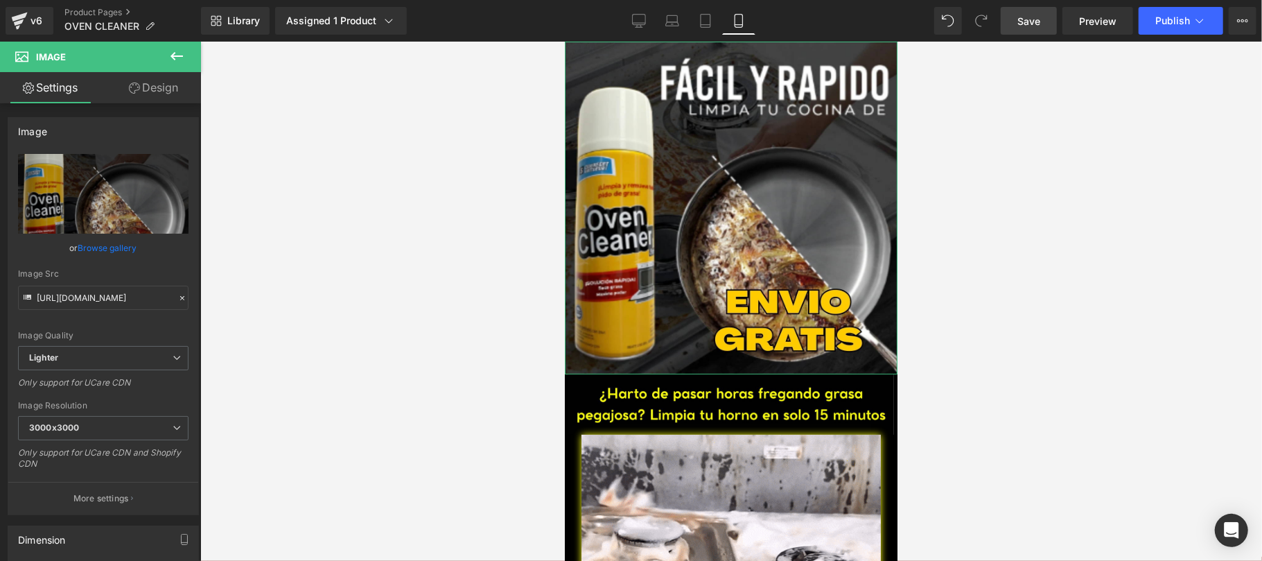
click at [168, 86] on link "Design" at bounding box center [153, 87] width 100 height 31
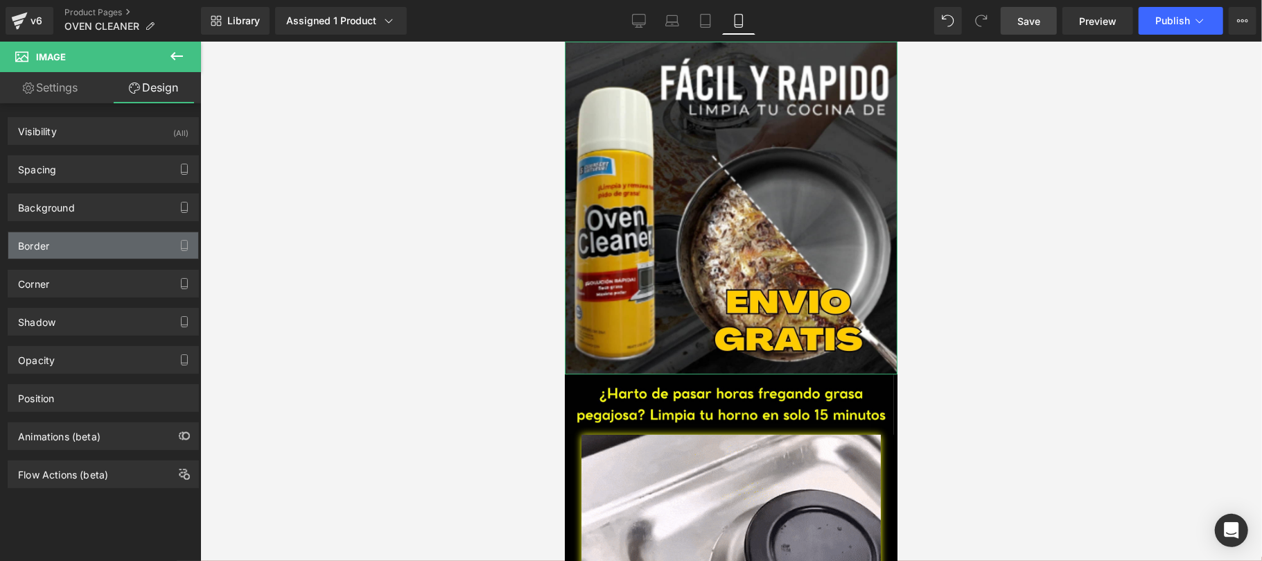
click at [108, 248] on div "Border" at bounding box center [103, 245] width 190 height 26
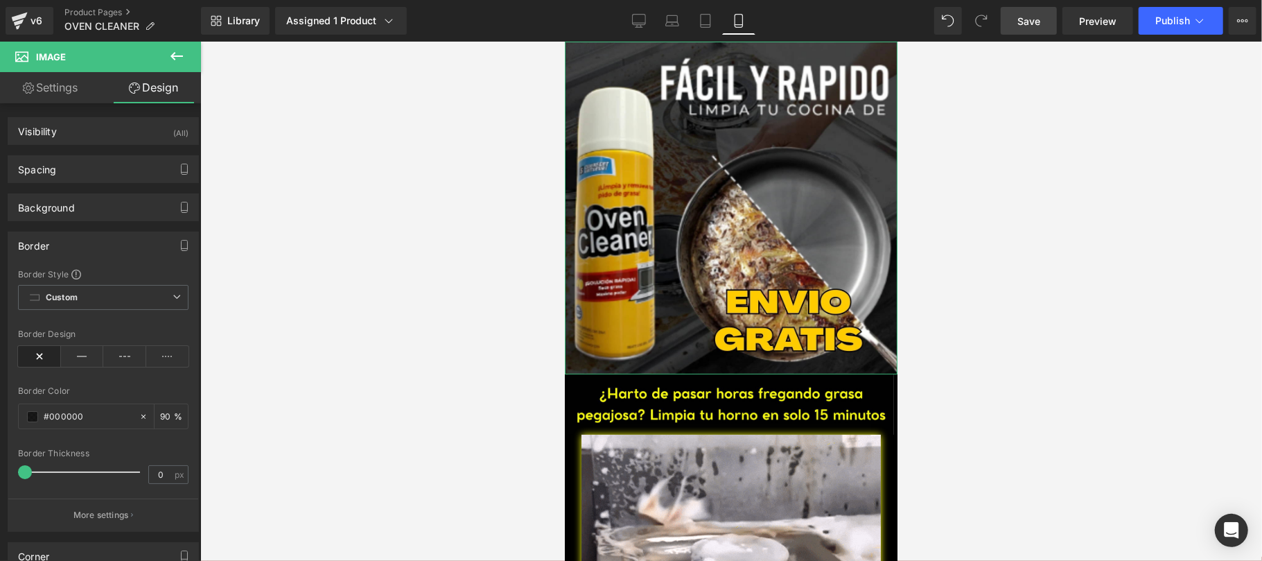
click at [112, 244] on div "Border" at bounding box center [103, 245] width 190 height 26
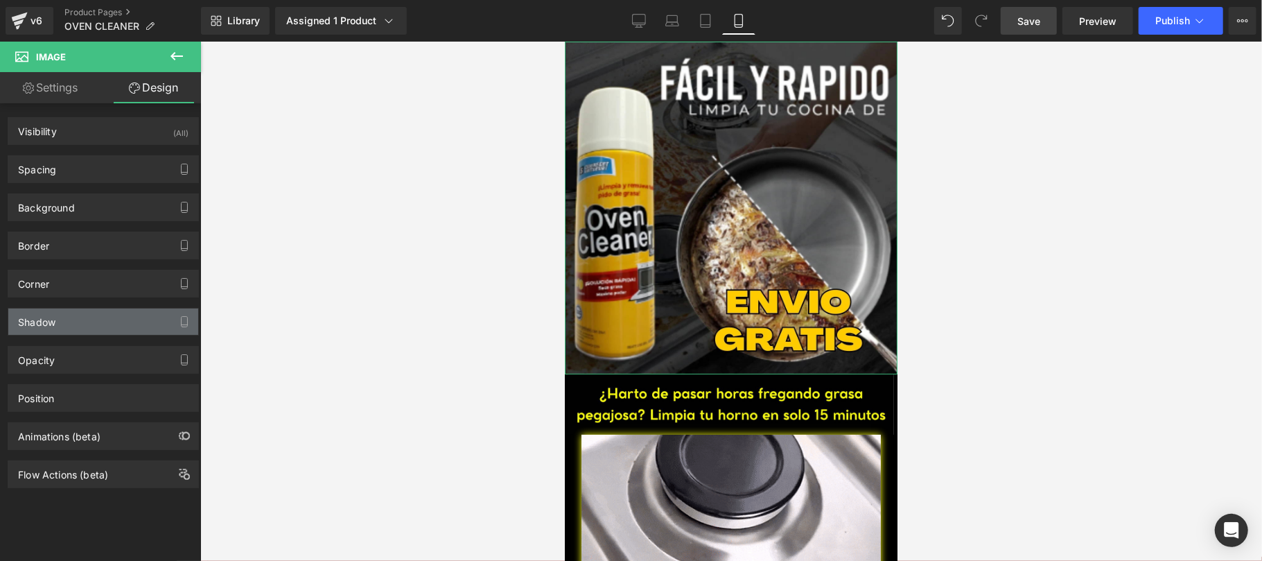
click at [97, 328] on div "Shadow" at bounding box center [103, 321] width 190 height 26
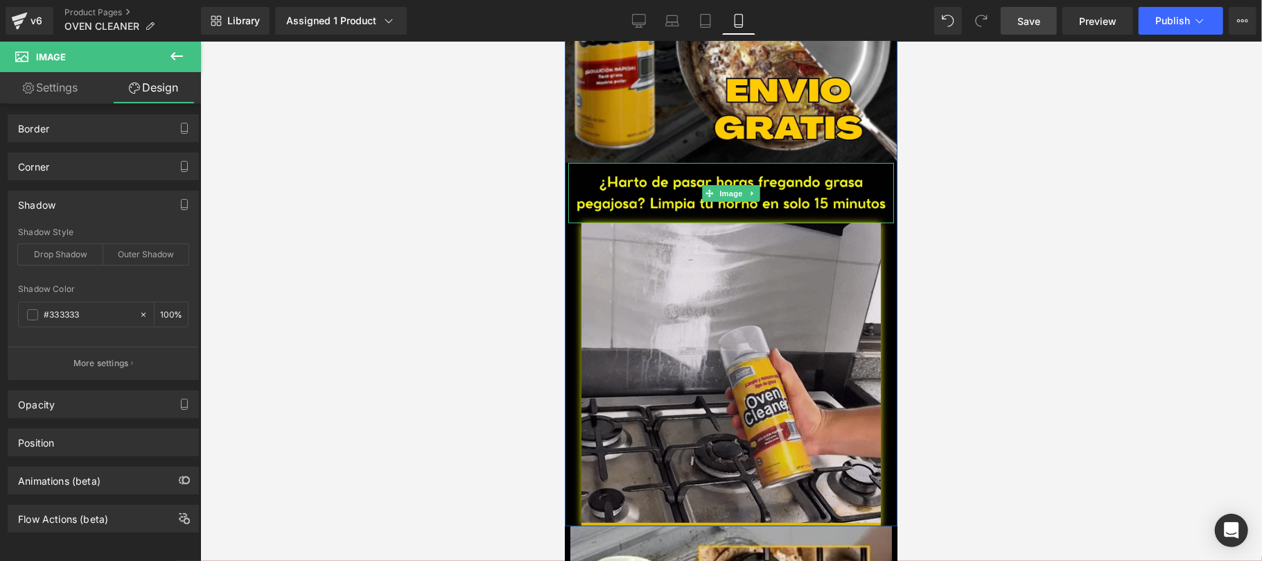
scroll to position [247, 0]
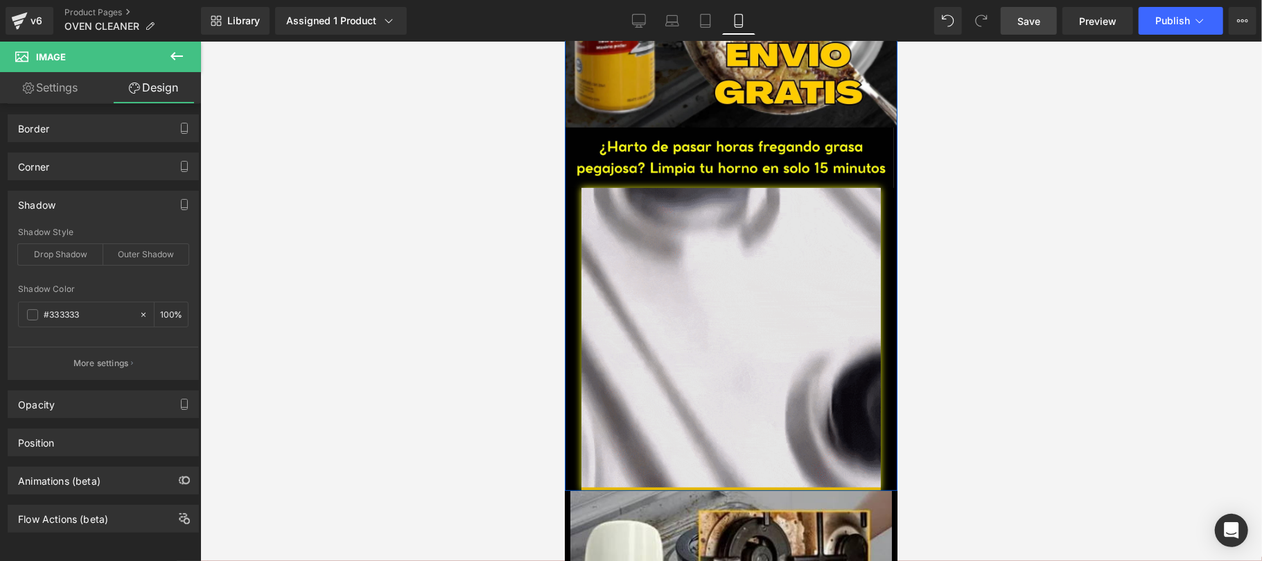
click at [663, 316] on img at bounding box center [730, 338] width 299 height 303
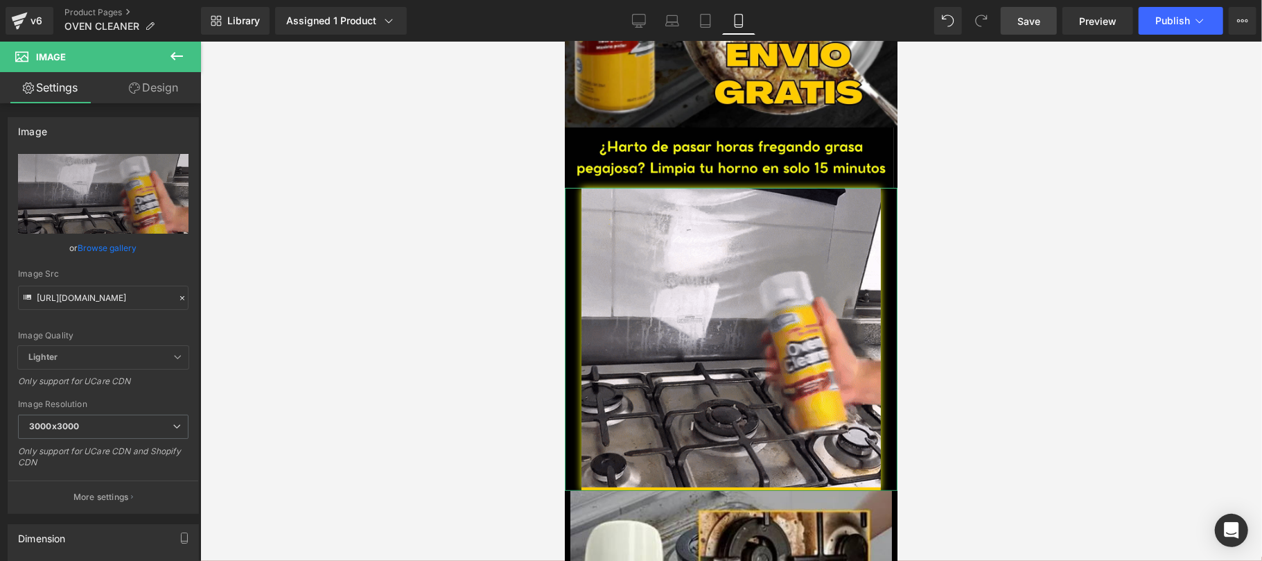
click at [144, 94] on link "Design" at bounding box center [153, 87] width 100 height 31
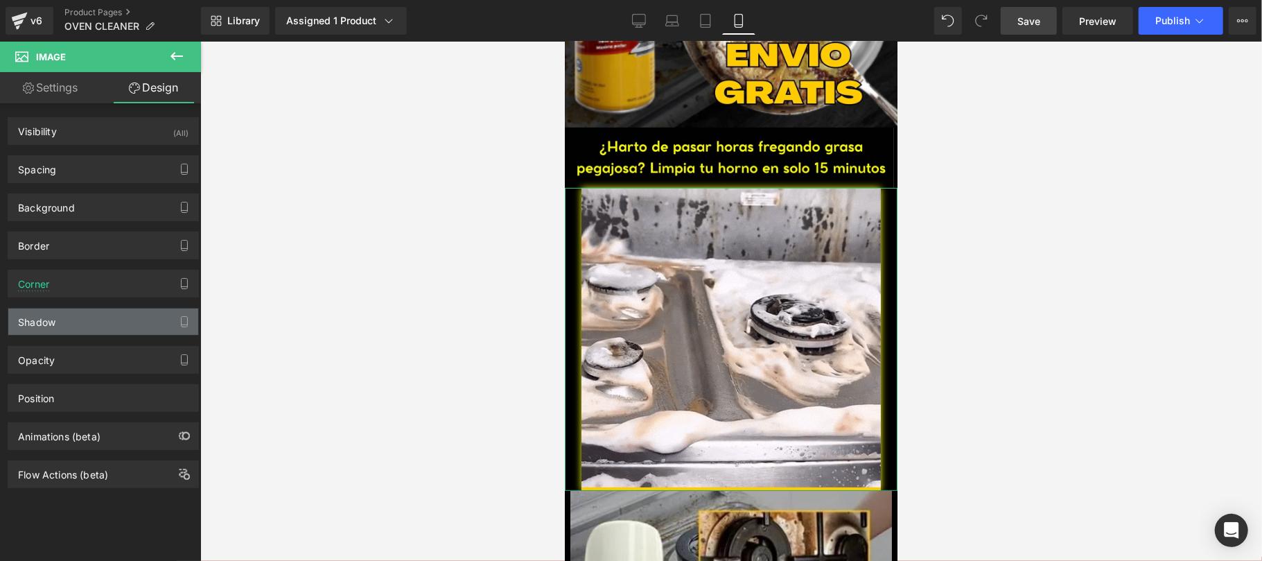
click at [75, 326] on div "Shadow" at bounding box center [103, 321] width 190 height 26
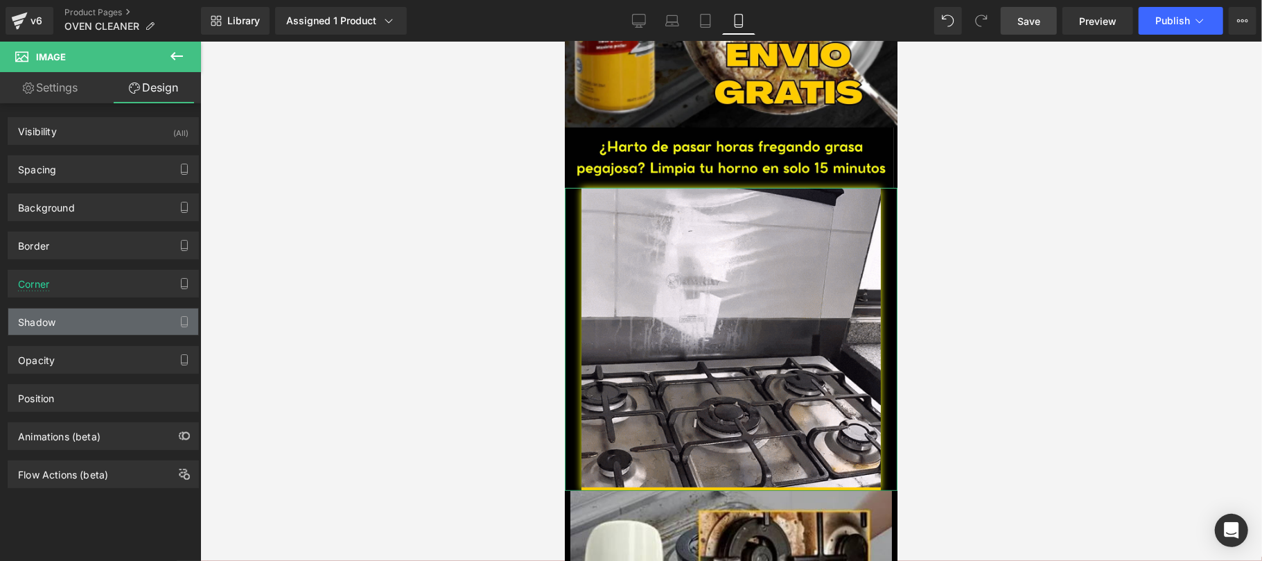
type input "#faff0e"
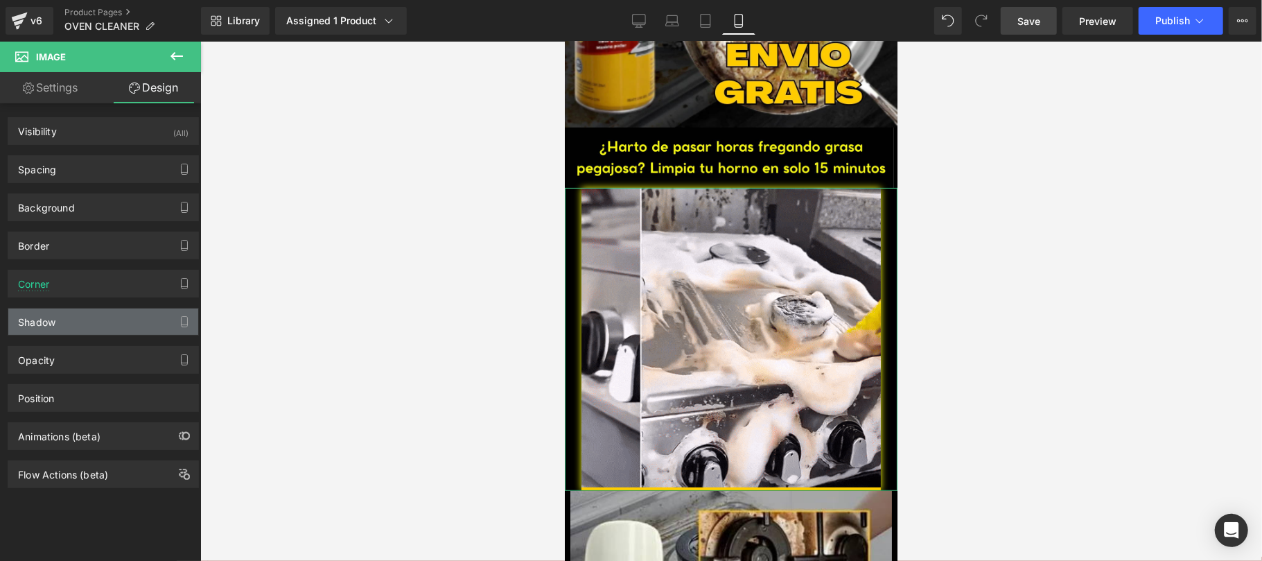
type input "100"
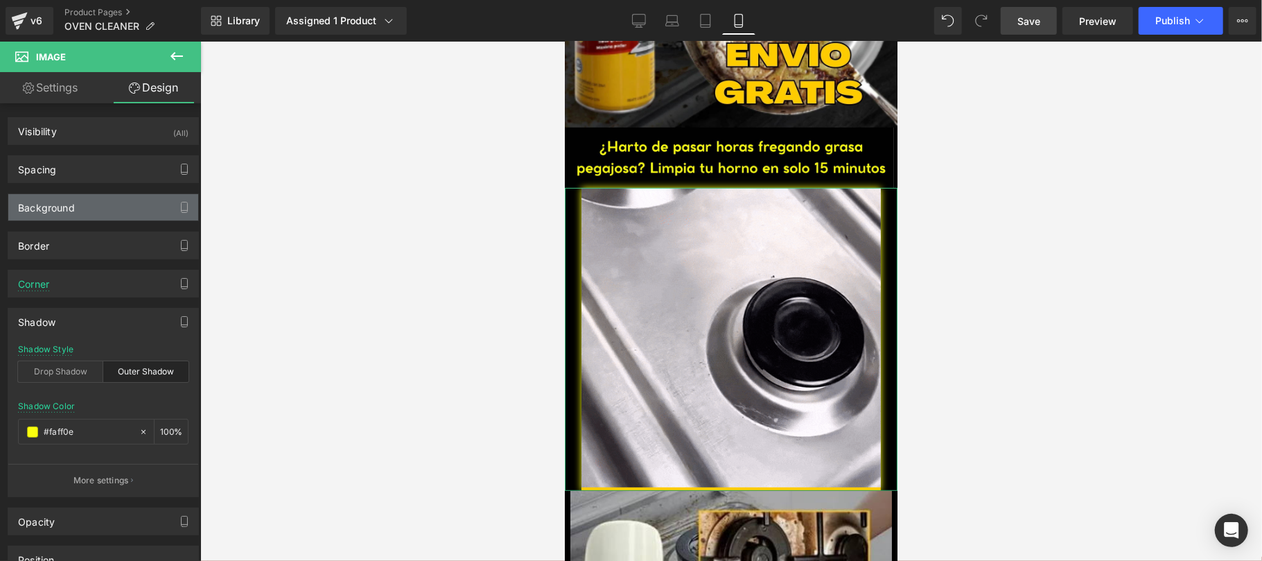
click at [78, 205] on div "Background" at bounding box center [103, 207] width 190 height 26
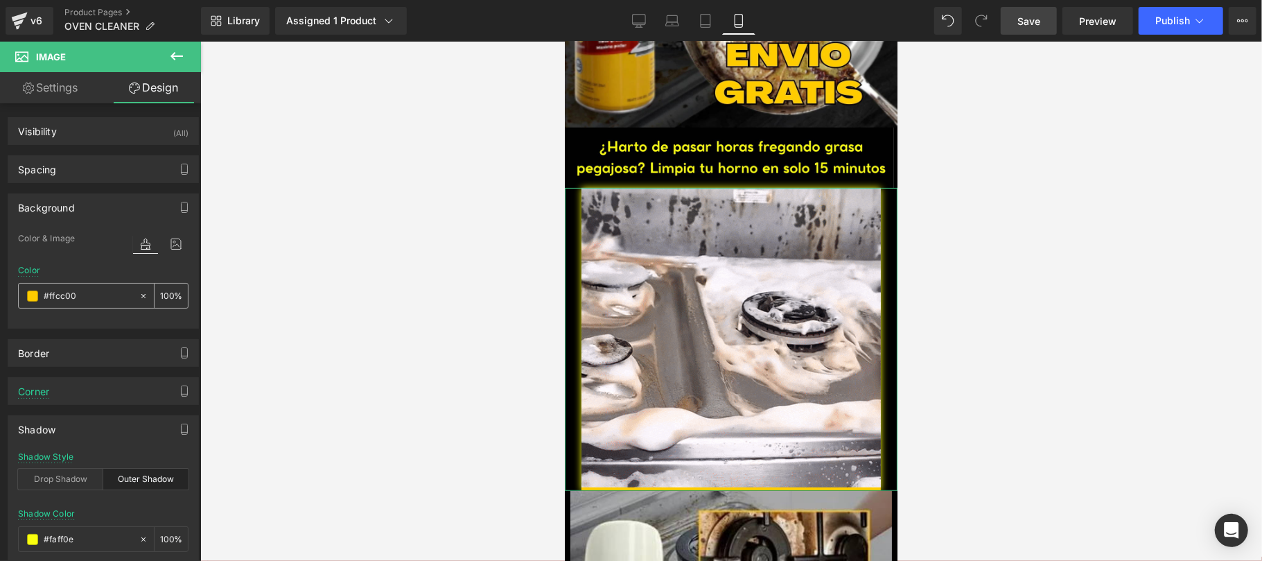
click at [31, 300] on span at bounding box center [32, 295] width 11 height 11
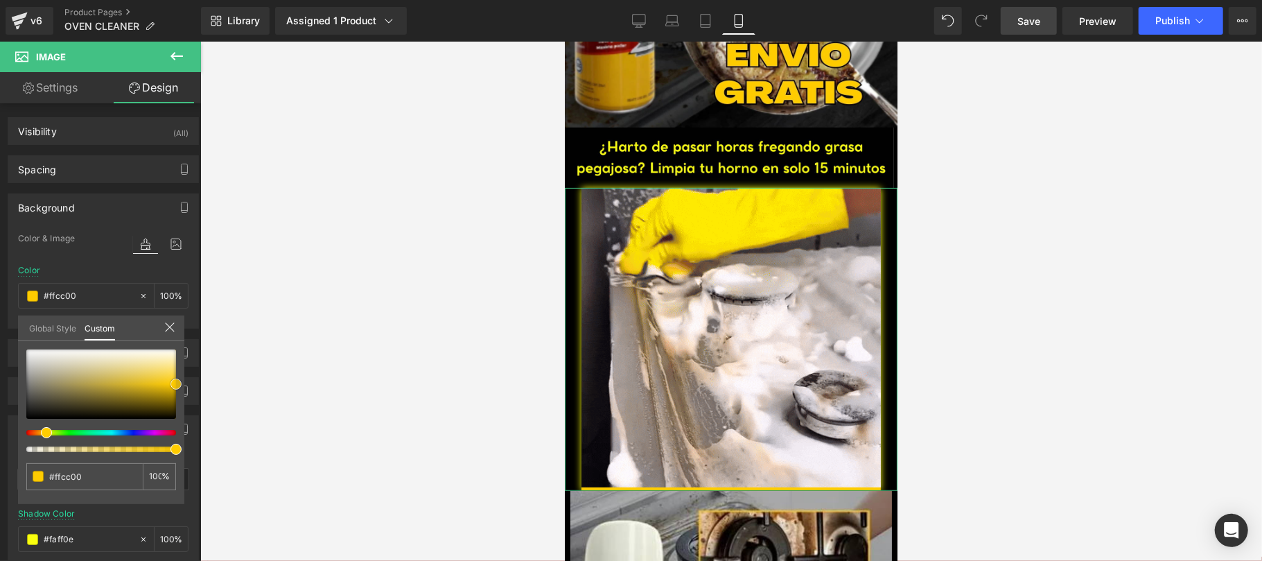
type input "#e4b805"
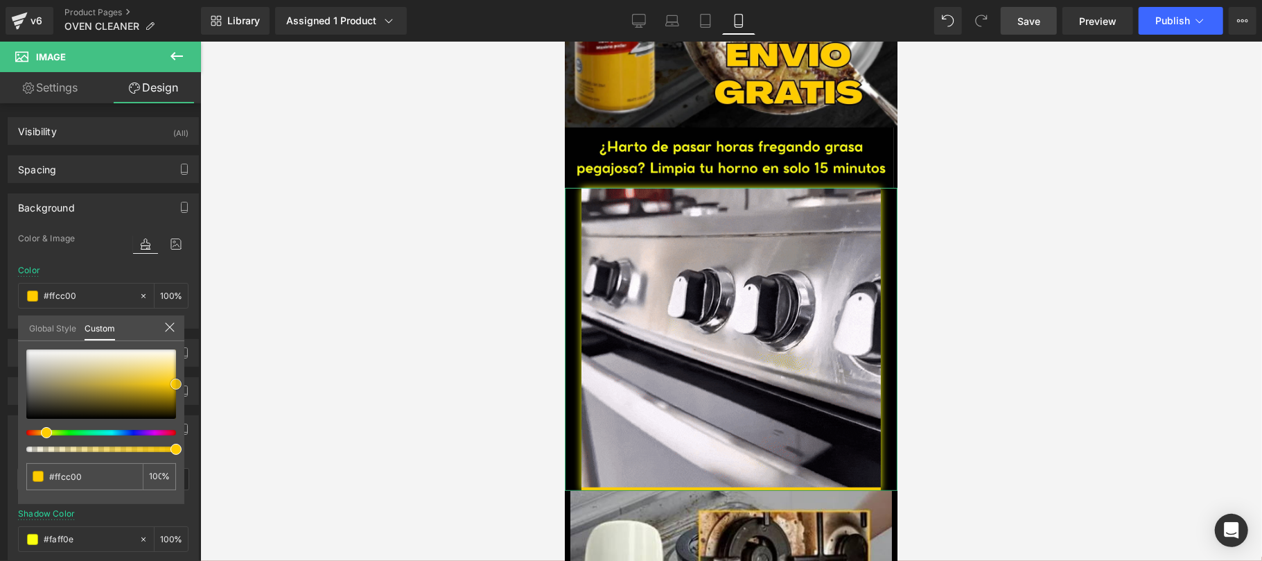
type input "#e4b805"
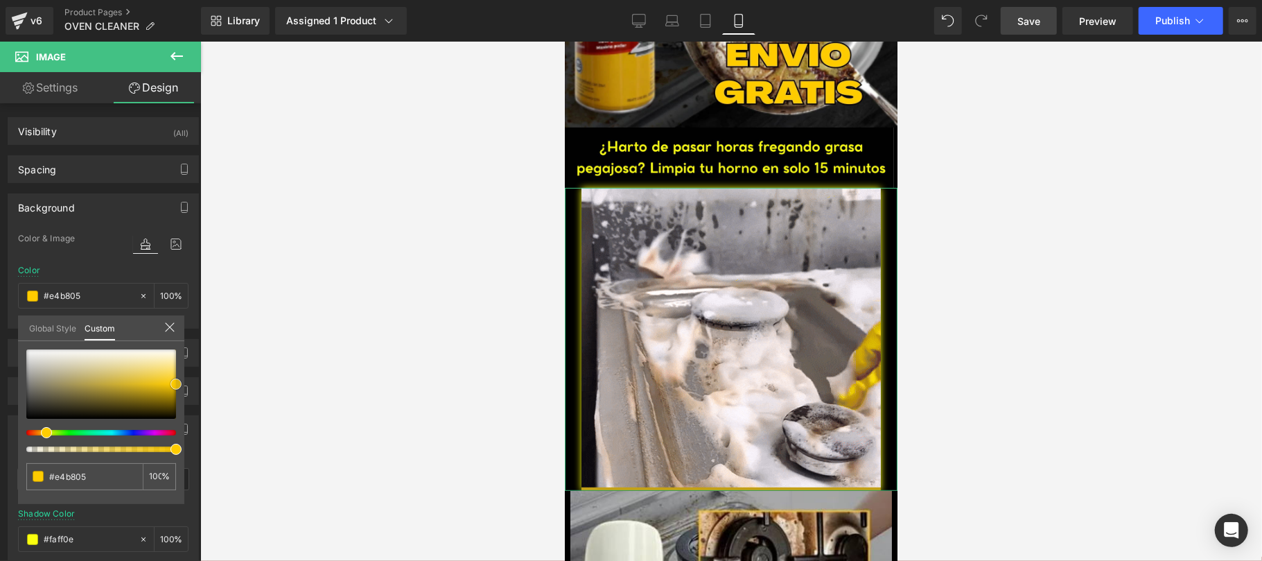
type input "#c4a117"
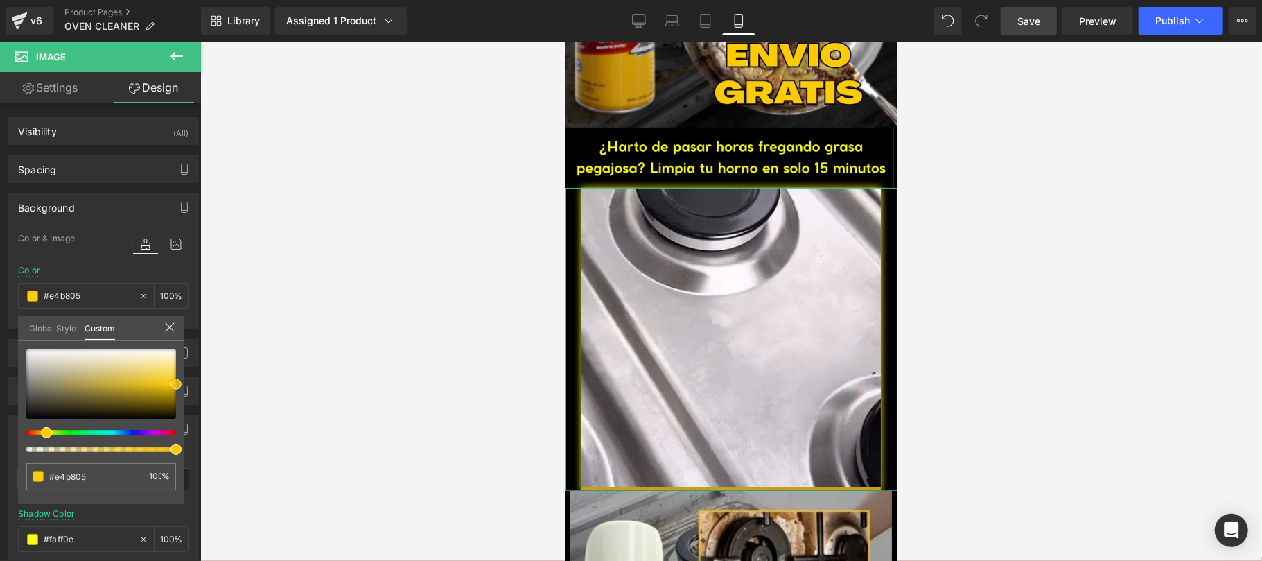
type input "#c4a117"
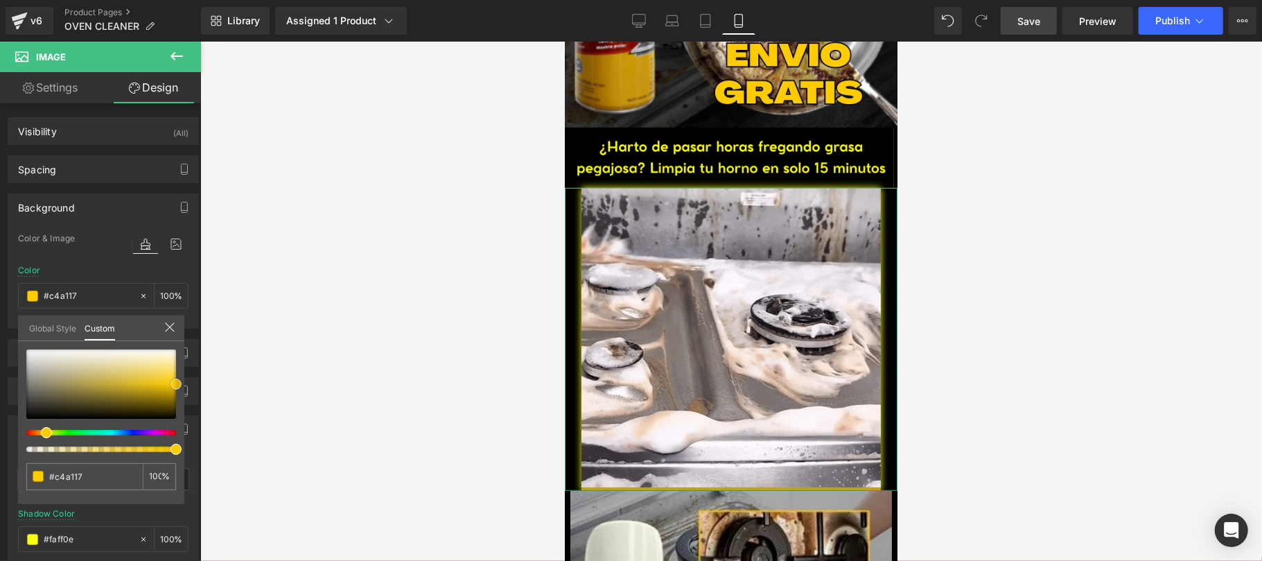
type input "#746529"
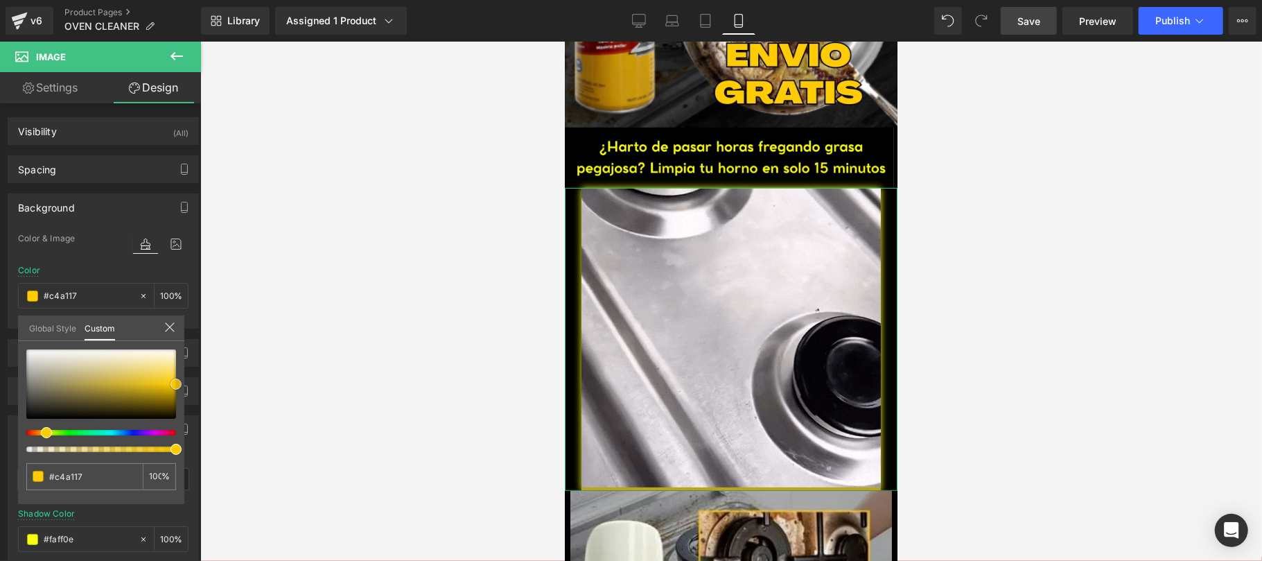
type input "#746529"
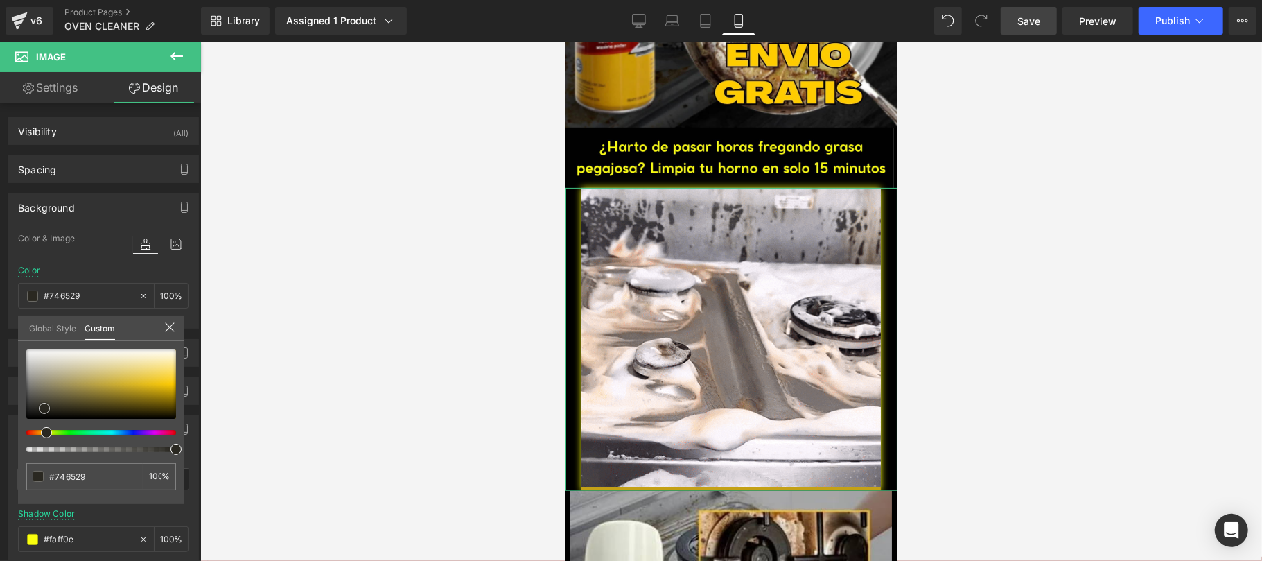
type input "#564e2d"
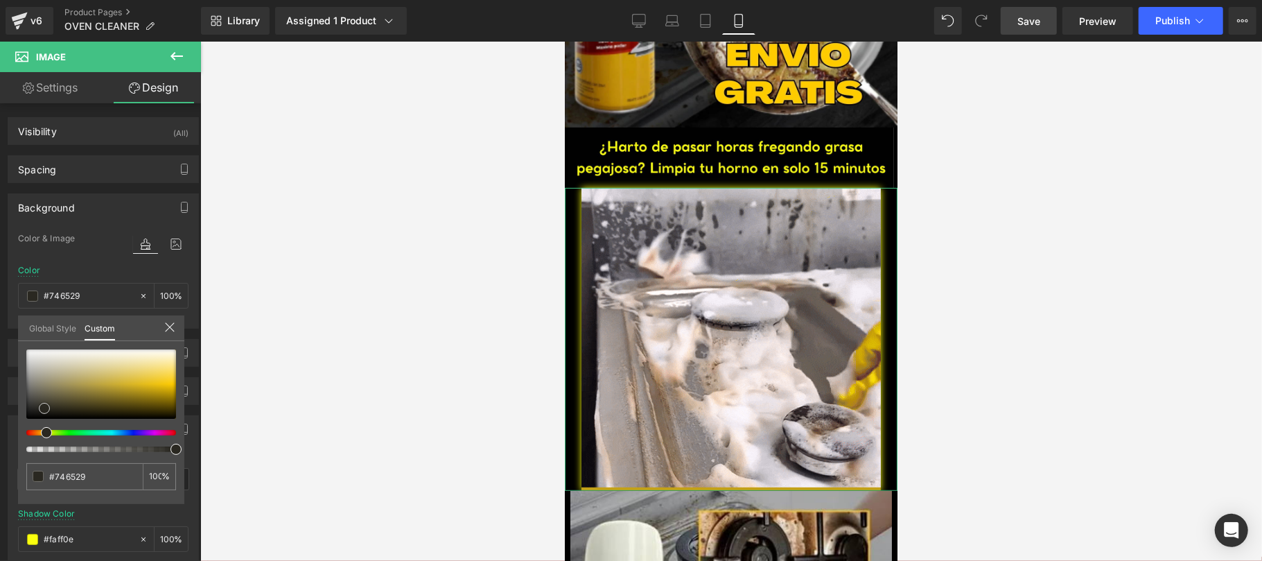
type input "#564e2d"
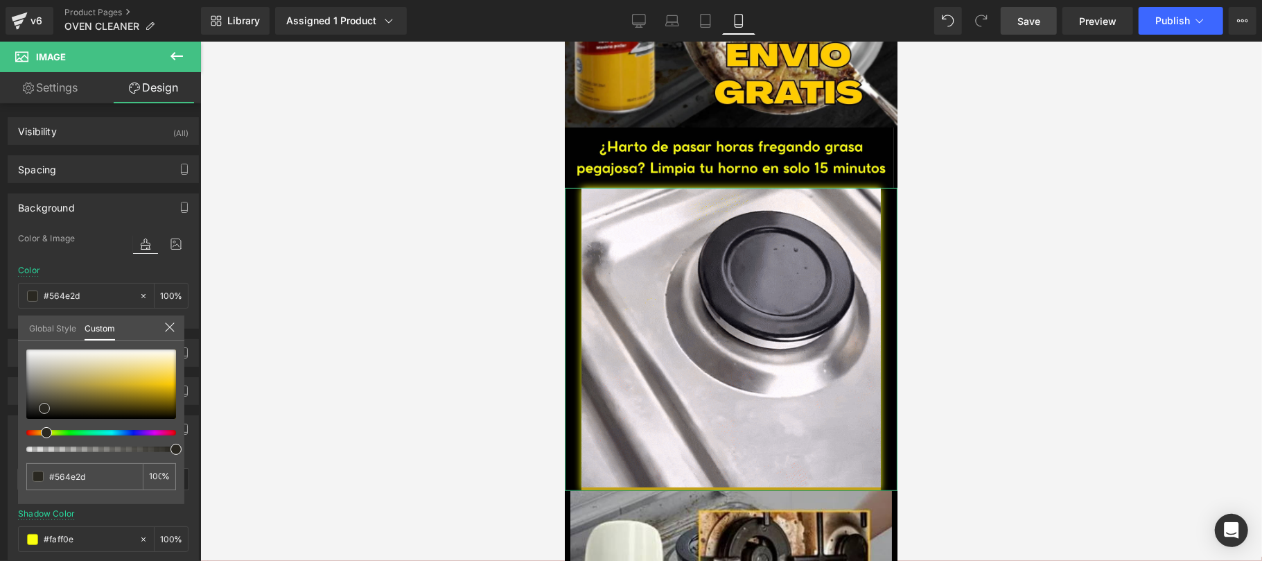
type input "#353126"
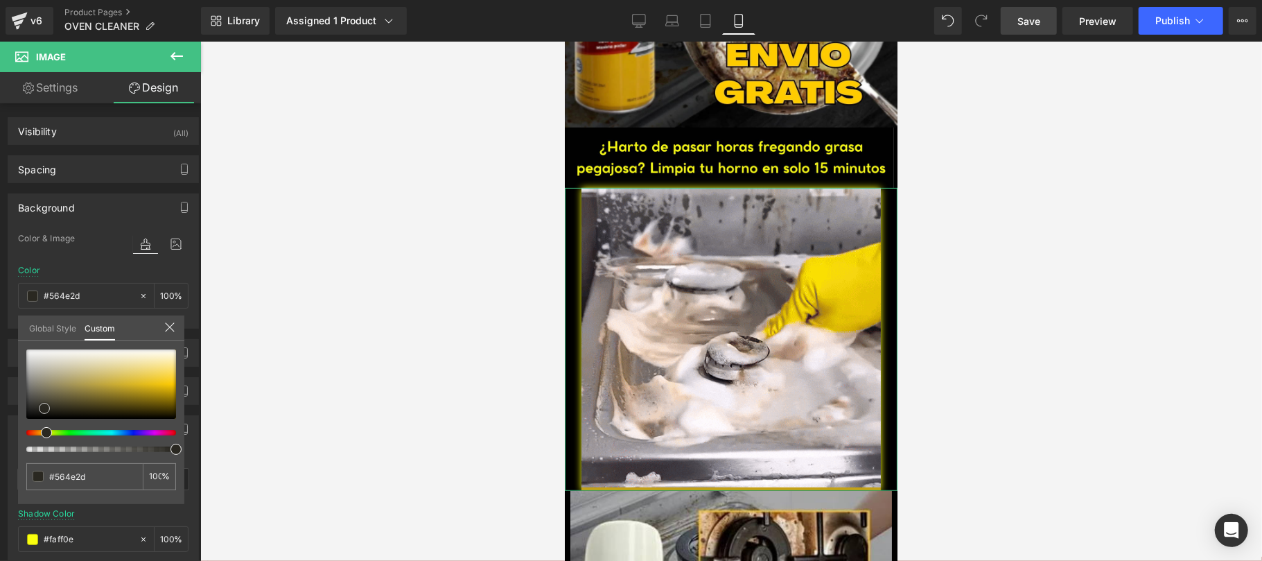
type input "#353126"
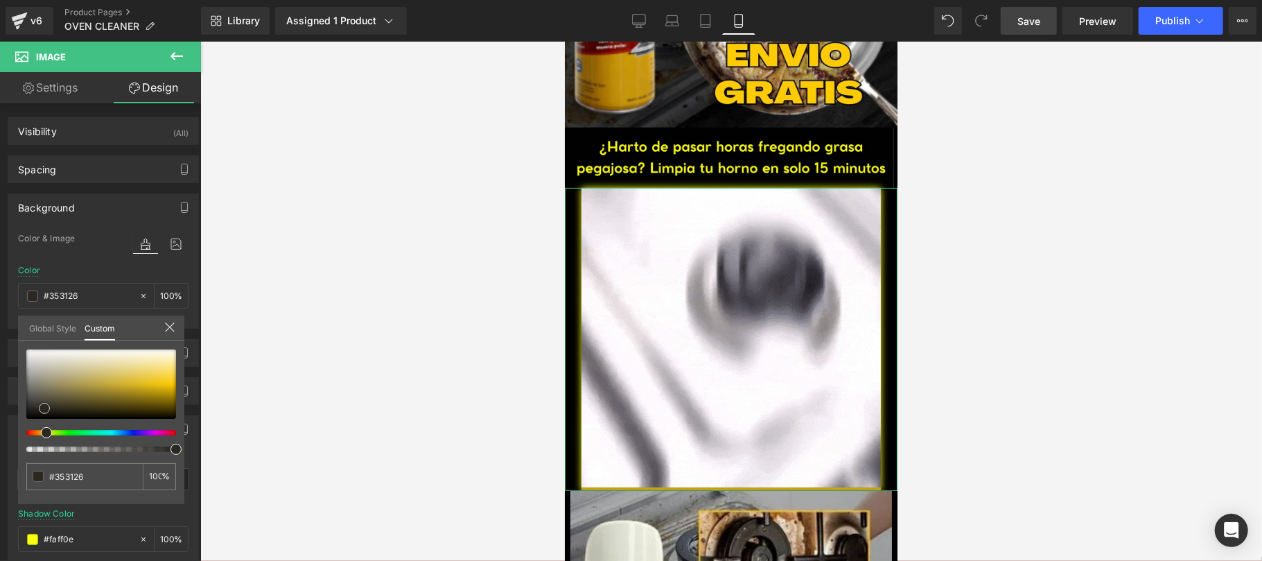
type input "#111111"
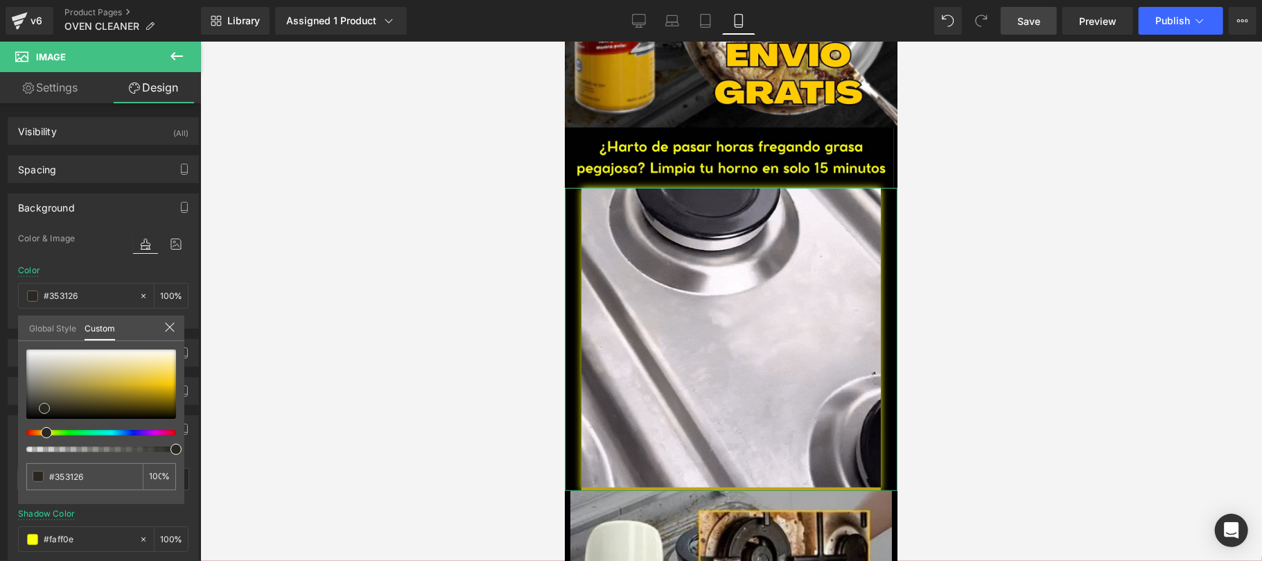
type input "#111111"
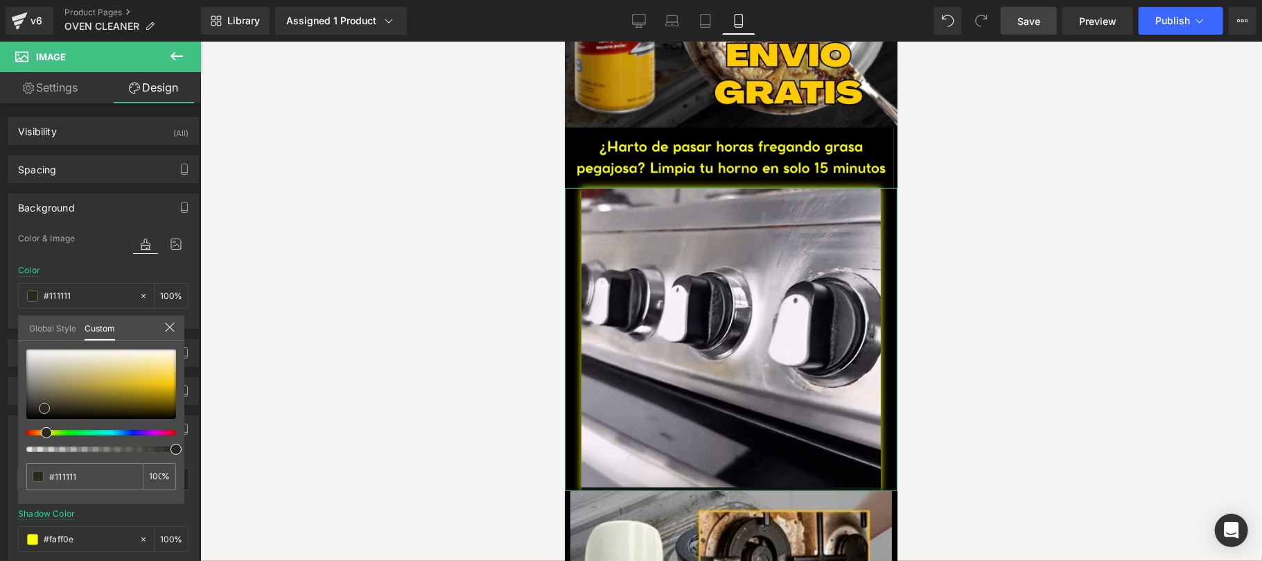
type input "#050505"
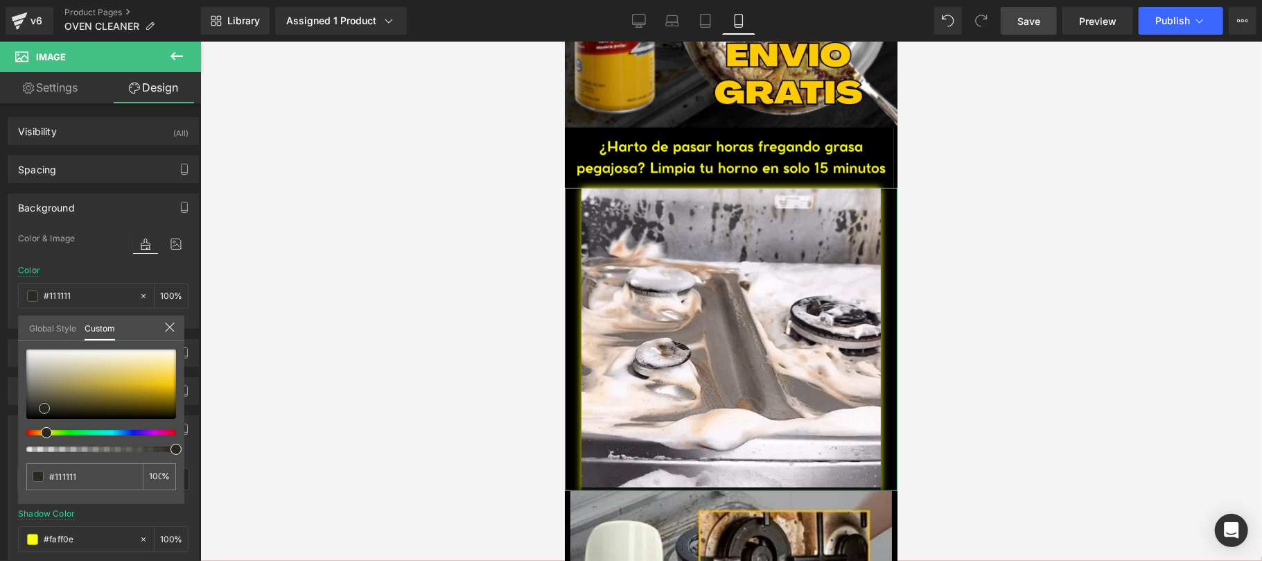
type input "#050505"
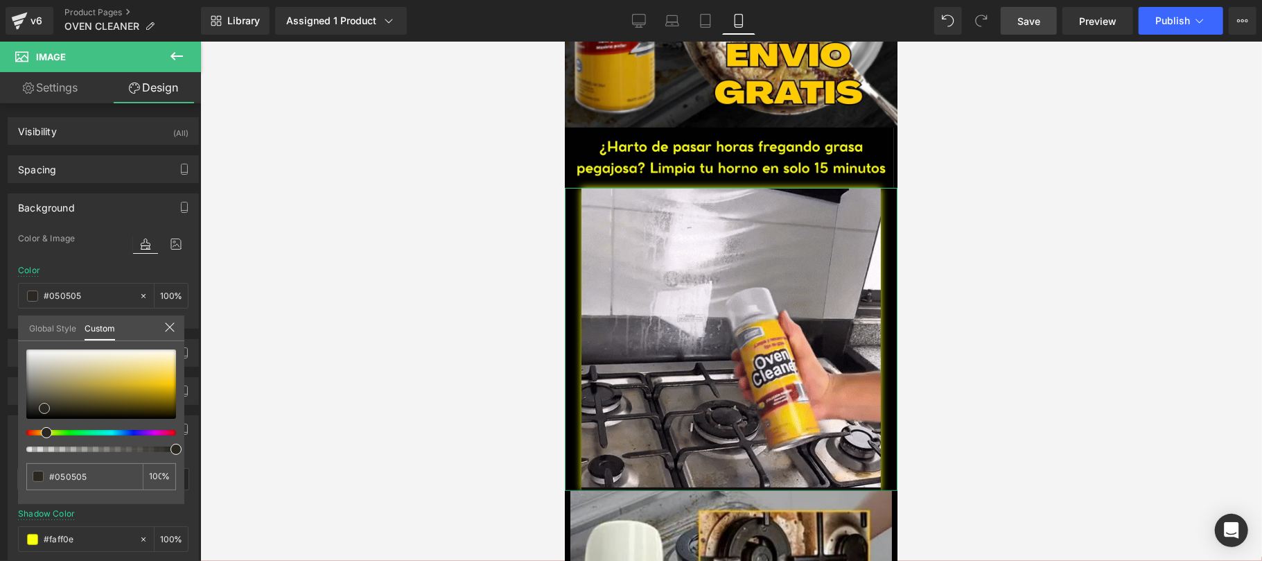
type input "#020202"
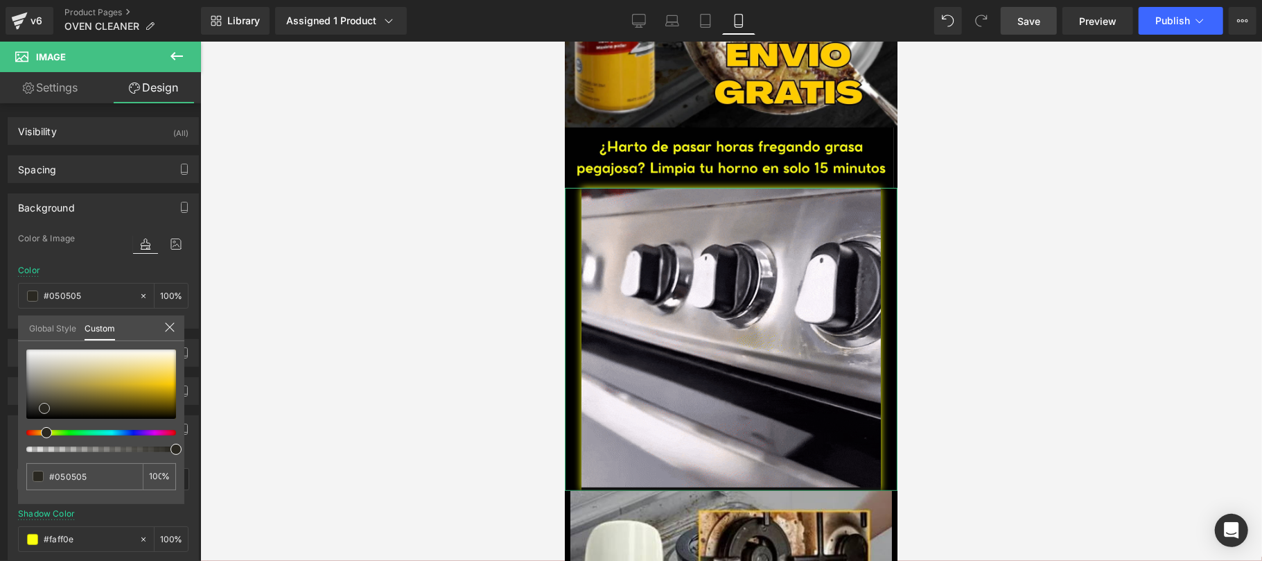
type input "#020202"
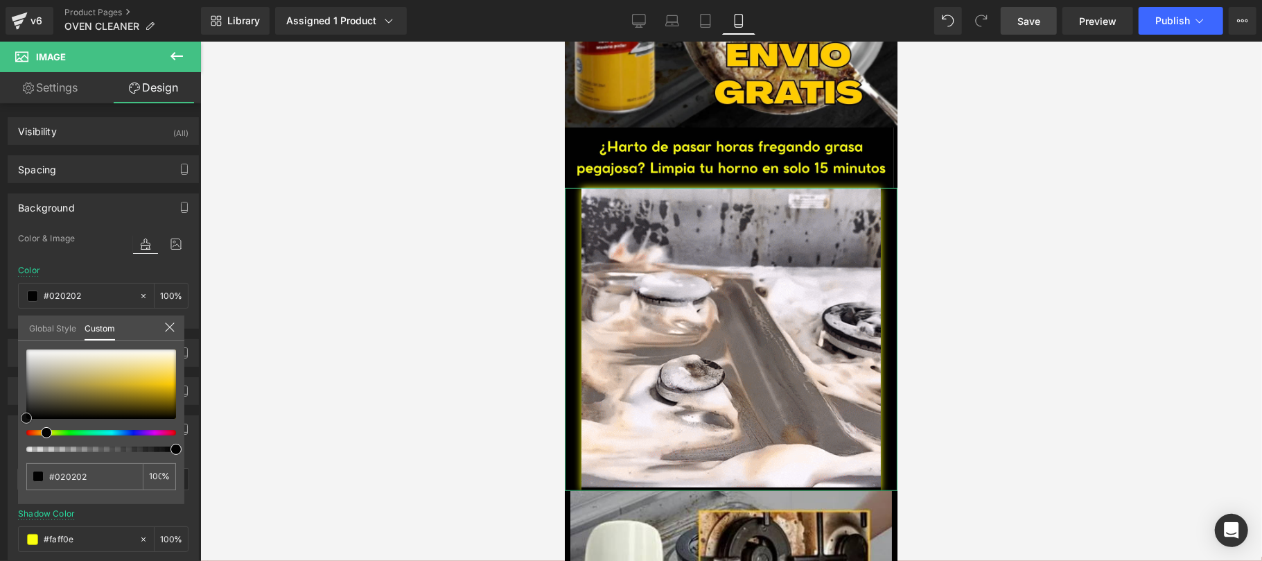
type input "#000000"
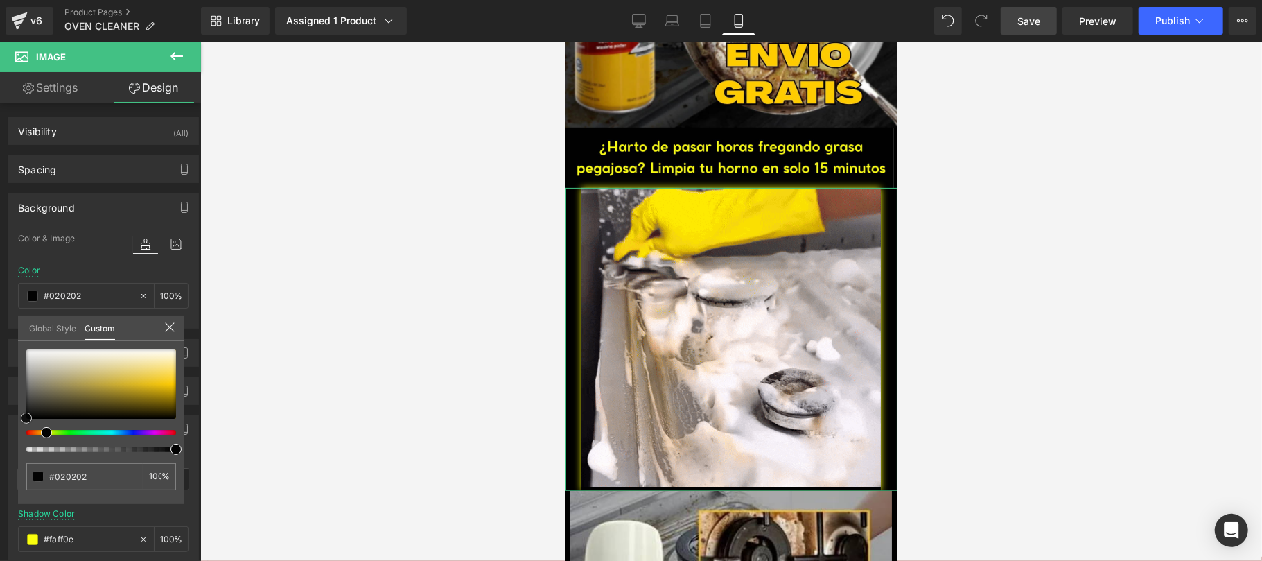
type input "#000000"
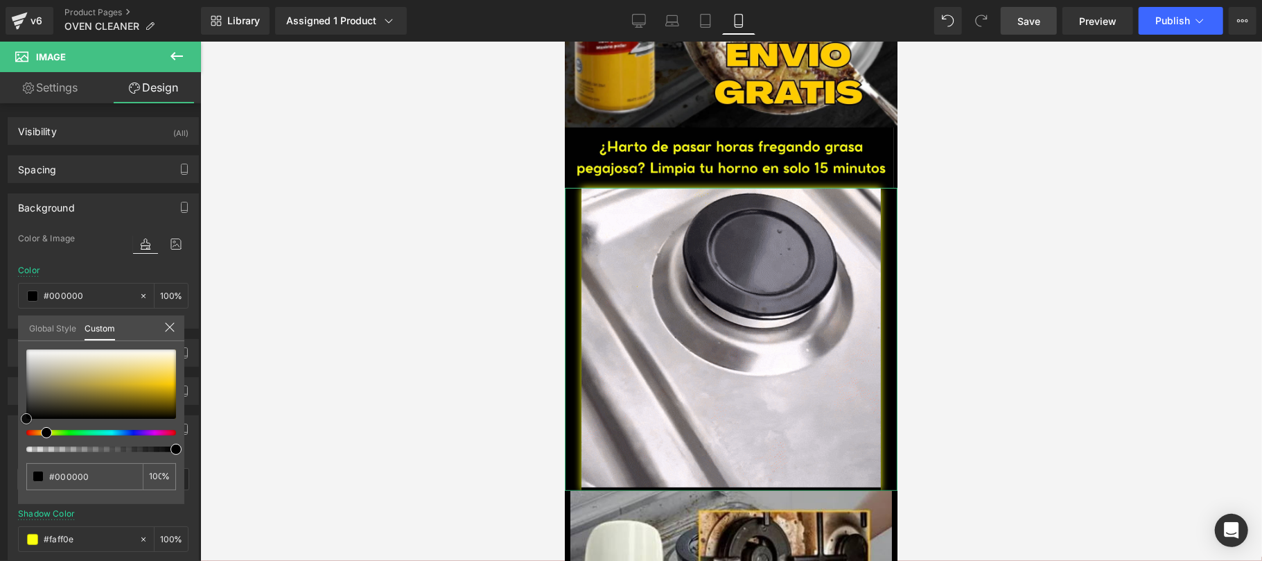
drag, startPoint x: 173, startPoint y: 386, endPoint x: 0, endPoint y: 428, distance: 178.3
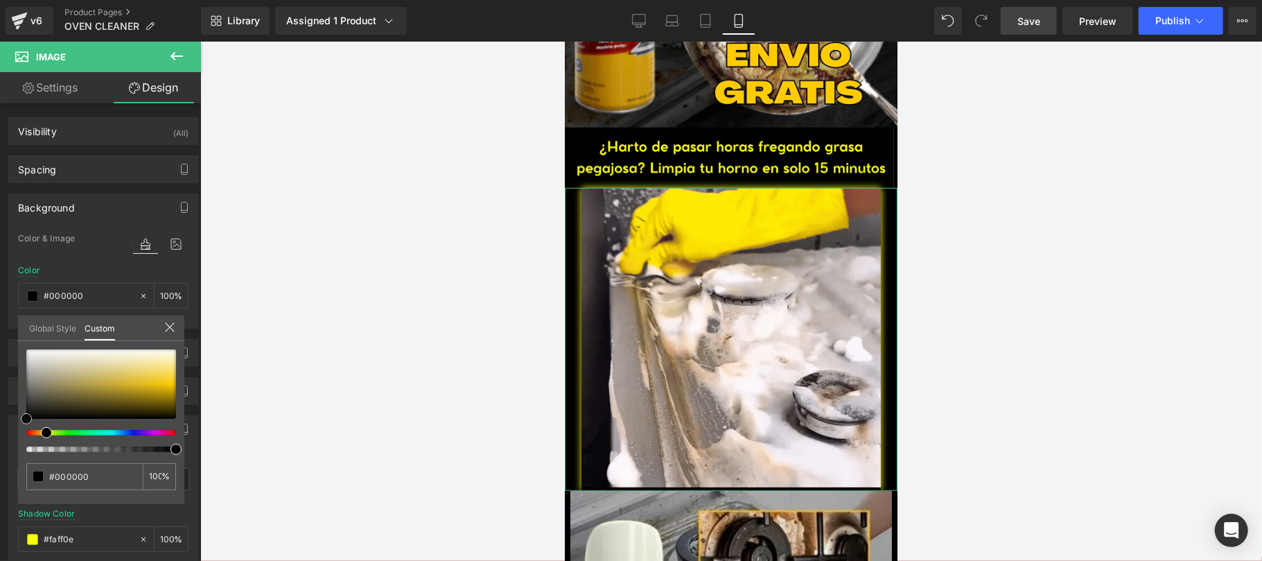
click at [0, 328] on div "Background Color & Image color rgba(0, 0, 0, 1) Color #000000 100 % Image Repla…" at bounding box center [103, 256] width 207 height 146
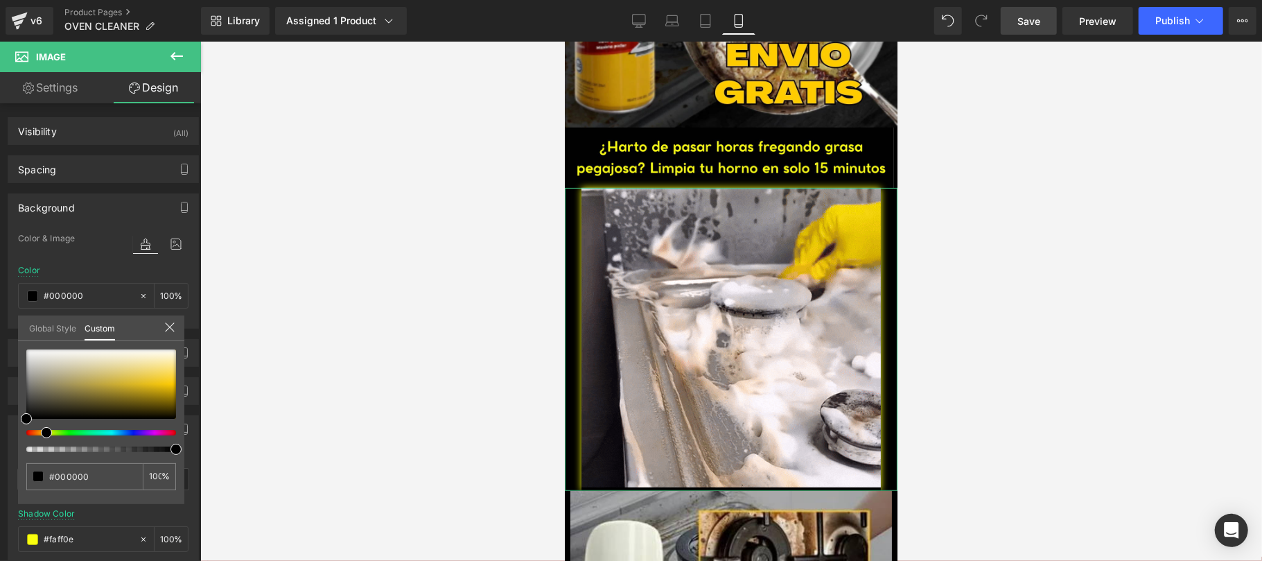
click at [279, 281] on div at bounding box center [731, 301] width 1062 height 519
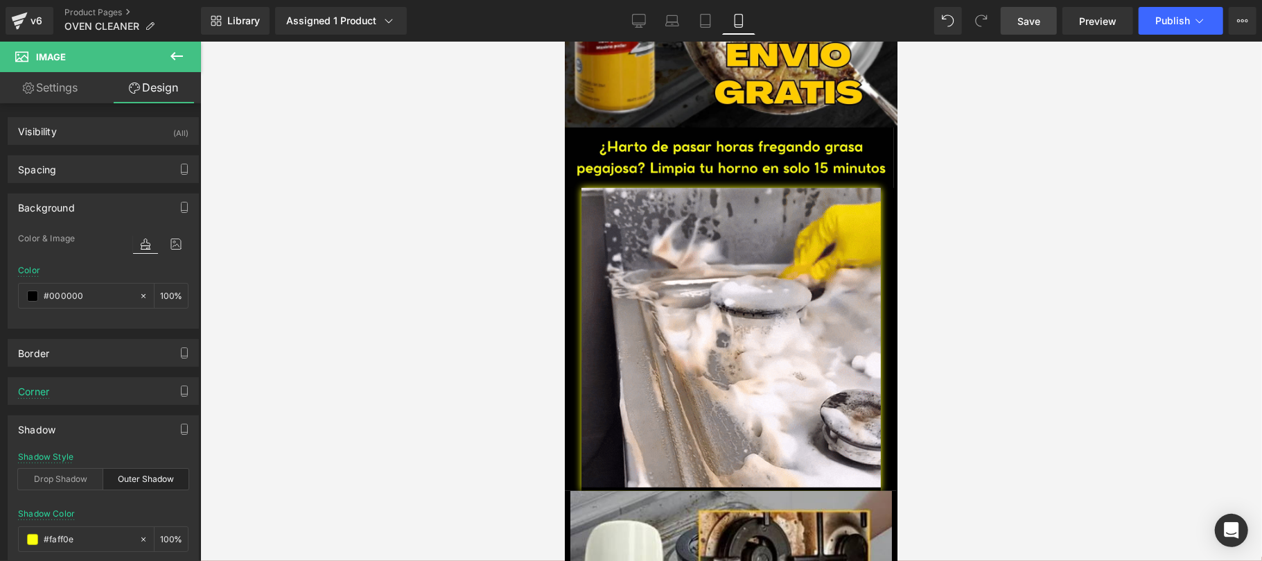
click at [1035, 29] on link "Save" at bounding box center [1029, 21] width 56 height 28
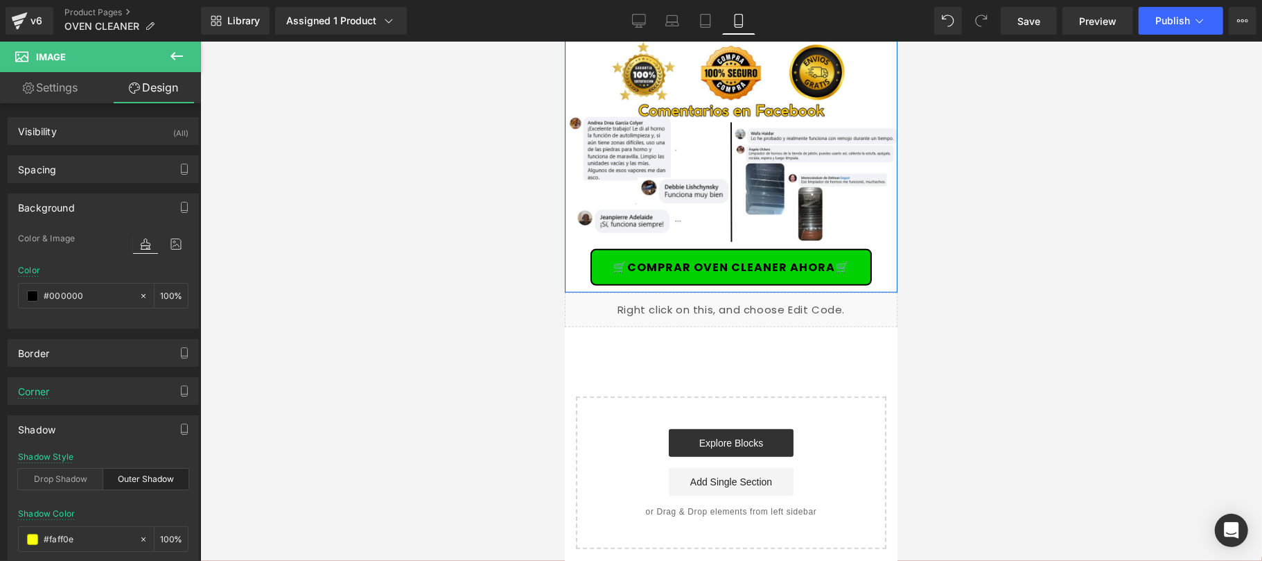
scroll to position [4547, 0]
